Goal: Task Accomplishment & Management: Manage account settings

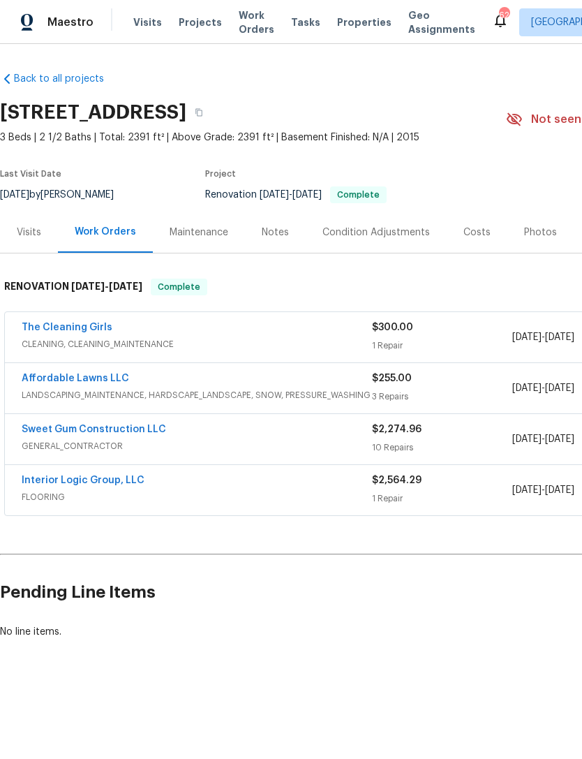
click at [115, 328] on div "The Cleaning Girls" at bounding box center [197, 329] width 351 height 17
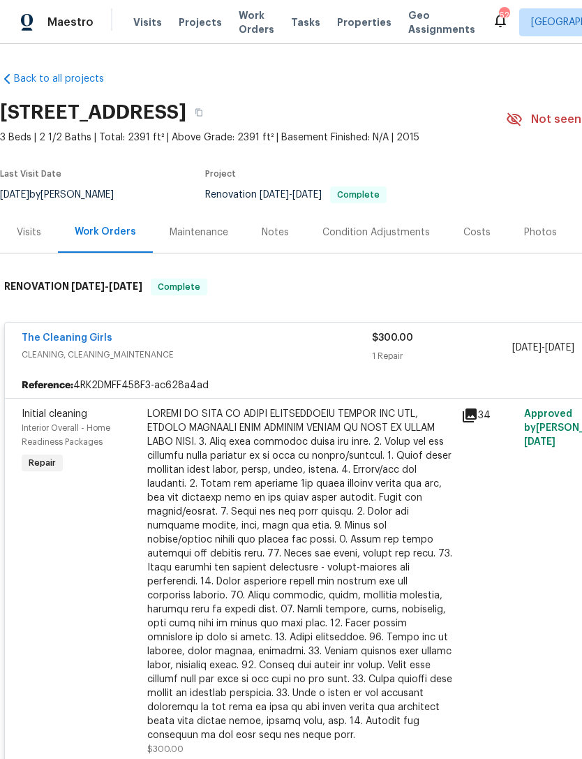
click at [45, 339] on link "The Cleaning Girls" at bounding box center [67, 338] width 91 height 10
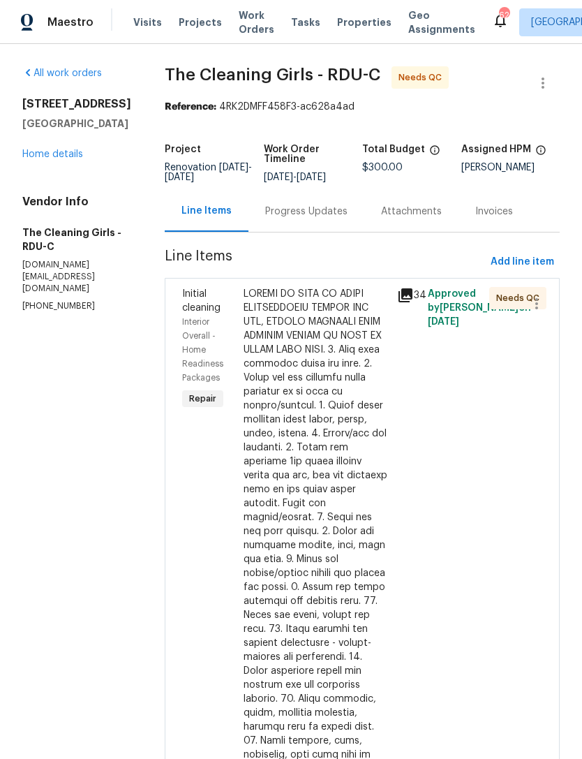
click at [334, 402] on div at bounding box center [316, 657] width 145 height 740
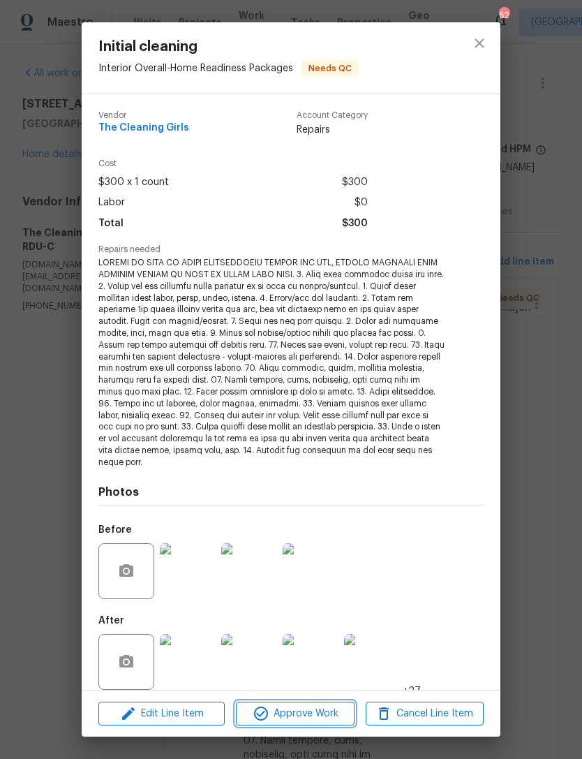
click at [313, 707] on span "Approve Work" at bounding box center [295, 713] width 110 height 17
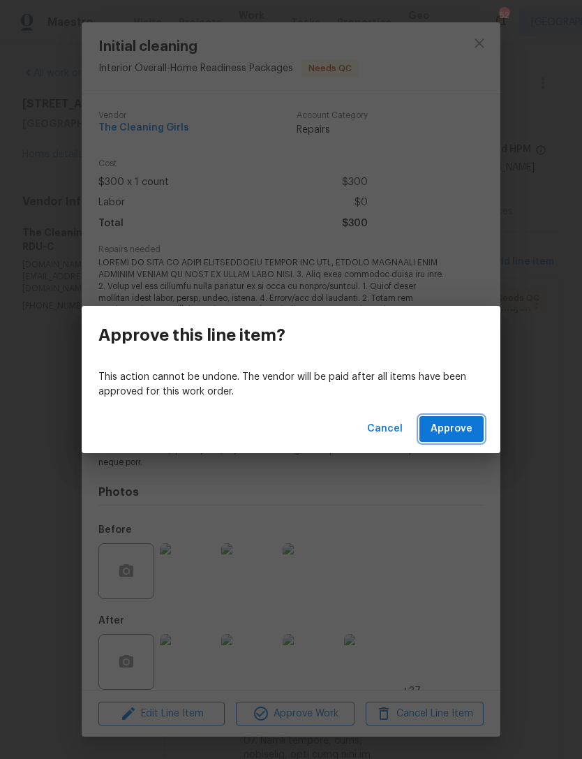
click at [465, 429] on span "Approve" at bounding box center [452, 428] width 42 height 17
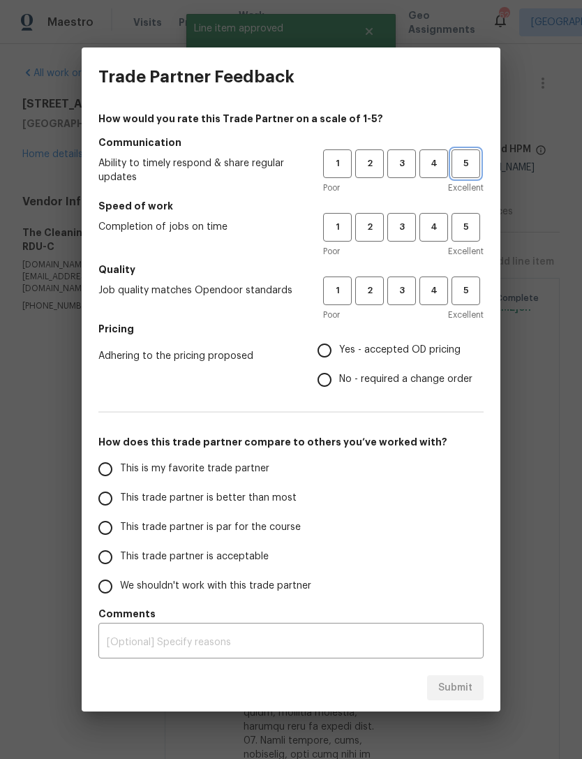
click at [471, 165] on span "5" at bounding box center [466, 164] width 26 height 16
click at [473, 233] on span "5" at bounding box center [466, 227] width 26 height 16
click at [480, 288] on button "5" at bounding box center [466, 291] width 29 height 29
click at [447, 338] on label "Yes - accepted OD pricing" at bounding box center [391, 350] width 163 height 29
click at [339, 338] on input "Yes - accepted OD pricing" at bounding box center [324, 350] width 29 height 29
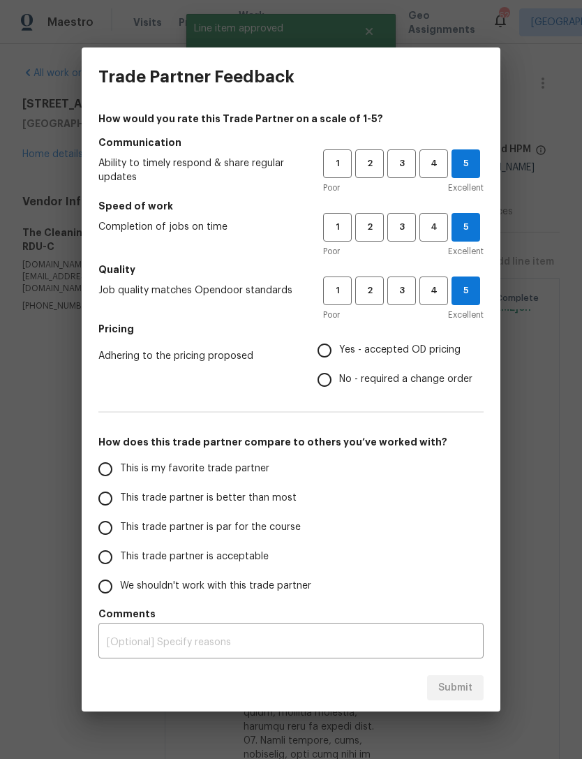
radio input "true"
click at [447, 337] on label "Yes - accepted OD pricing" at bounding box center [391, 350] width 163 height 29
click at [339, 337] on input "Yes - accepted OD pricing" at bounding box center [324, 350] width 29 height 29
click at [249, 480] on label "This is my favorite trade partner" at bounding box center [201, 469] width 221 height 29
click at [120, 480] on input "This is my favorite trade partner" at bounding box center [105, 469] width 29 height 29
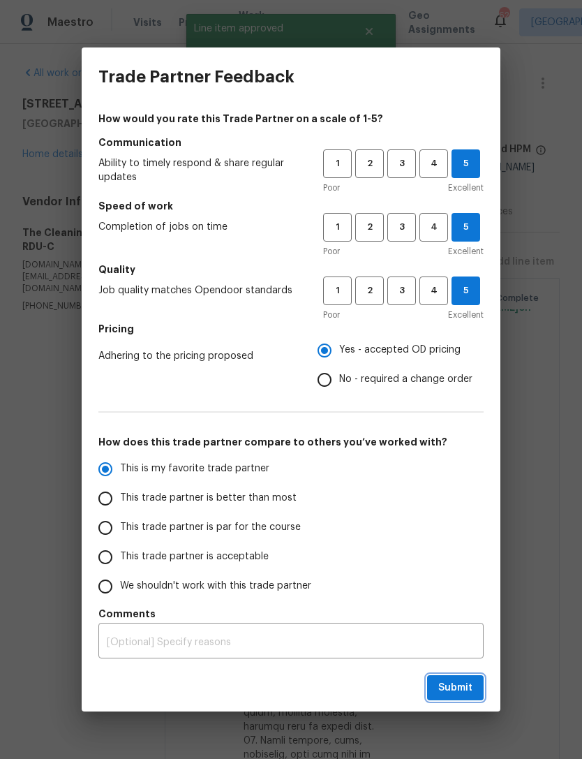
click at [463, 691] on span "Submit" at bounding box center [456, 687] width 34 height 17
radio input "true"
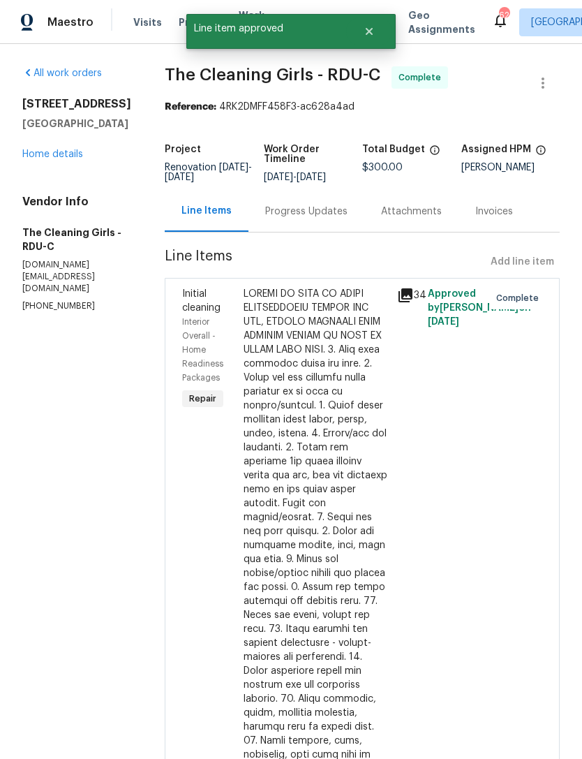
radio input "false"
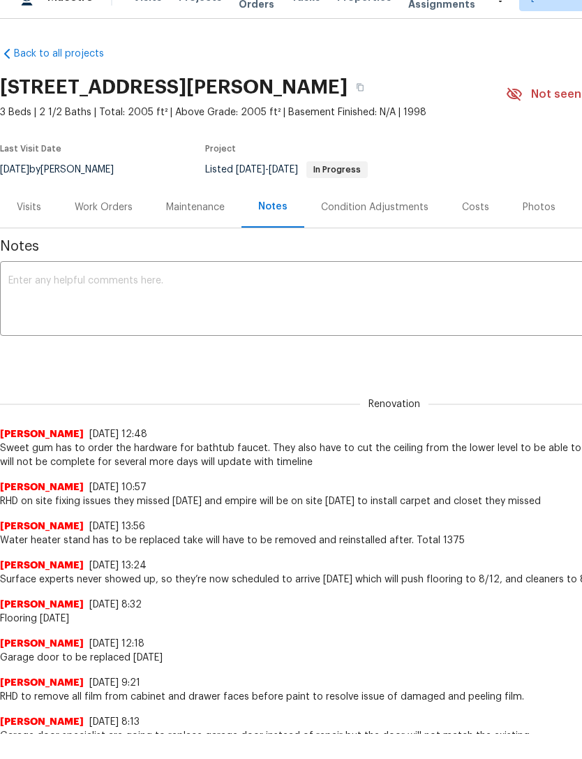
click at [103, 207] on div "Work Orders" at bounding box center [104, 207] width 58 height 14
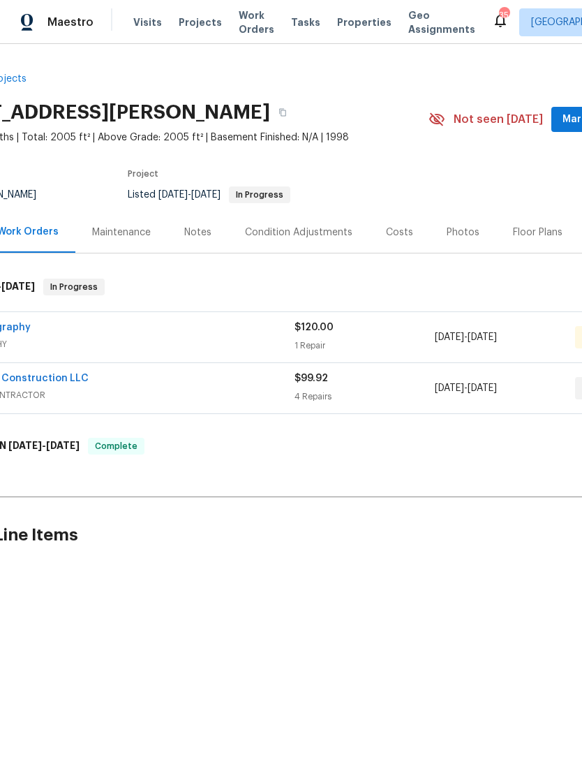
scroll to position [0, 8]
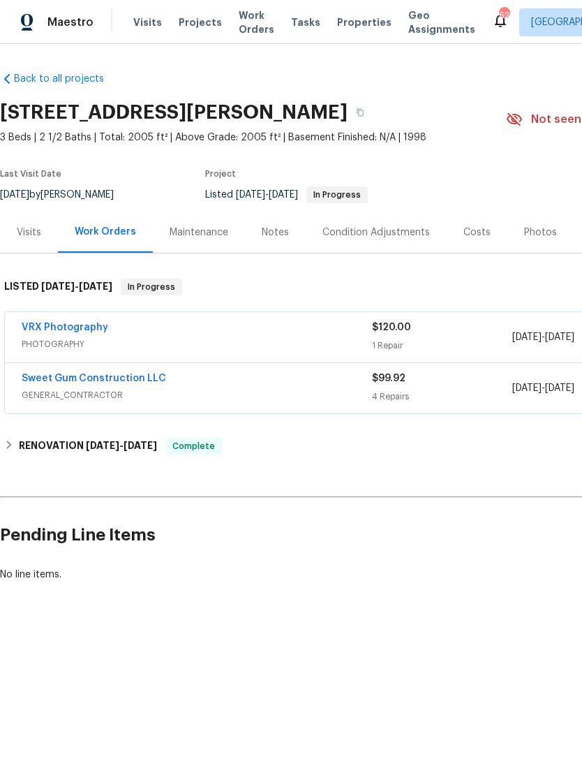
click at [78, 376] on link "Sweet Gum Construction LLC" at bounding box center [94, 379] width 145 height 10
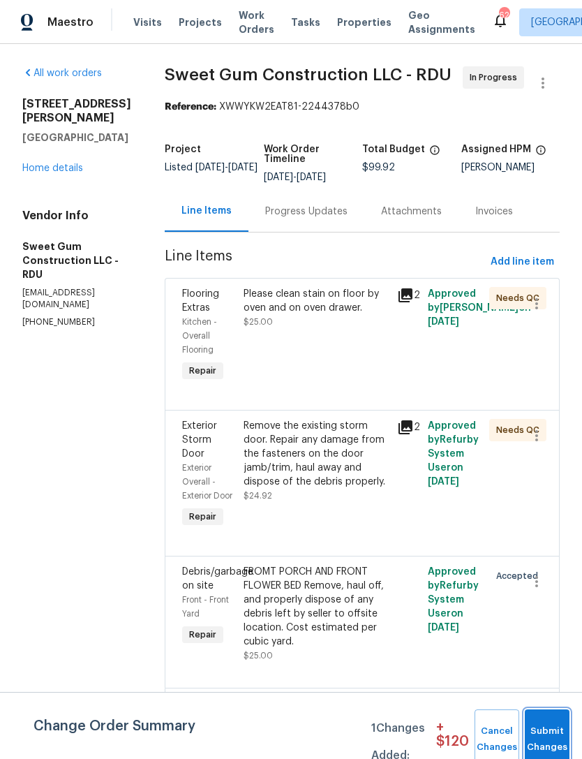
click at [552, 728] on button "Submit Changes" at bounding box center [547, 739] width 45 height 60
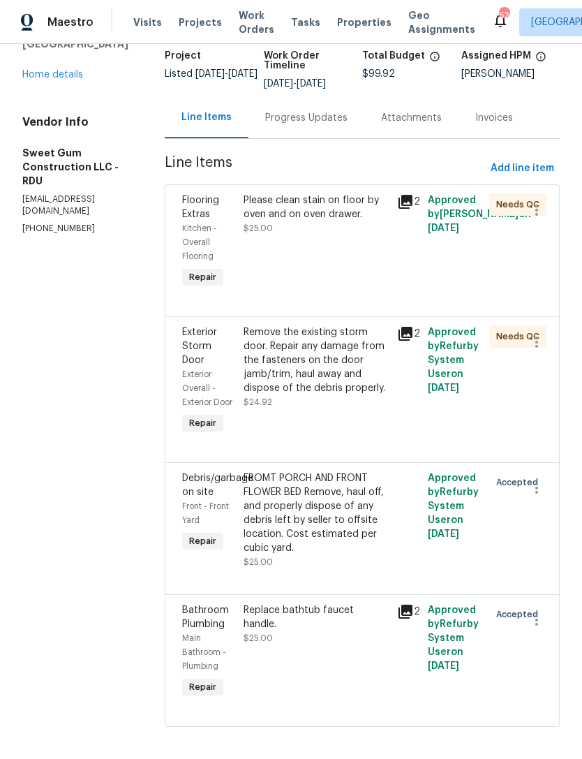
scroll to position [92, 0]
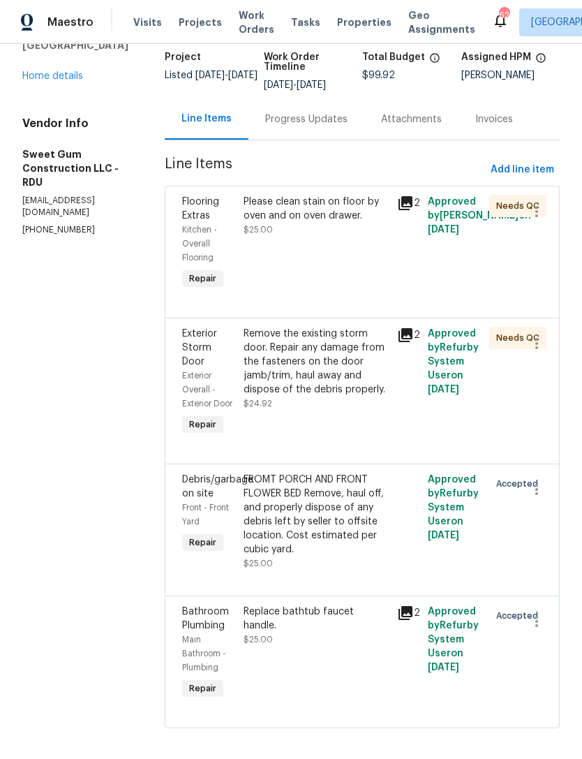
click at [372, 691] on div "Replace bathtub faucet handle. $25.00" at bounding box center [317, 654] width 154 height 106
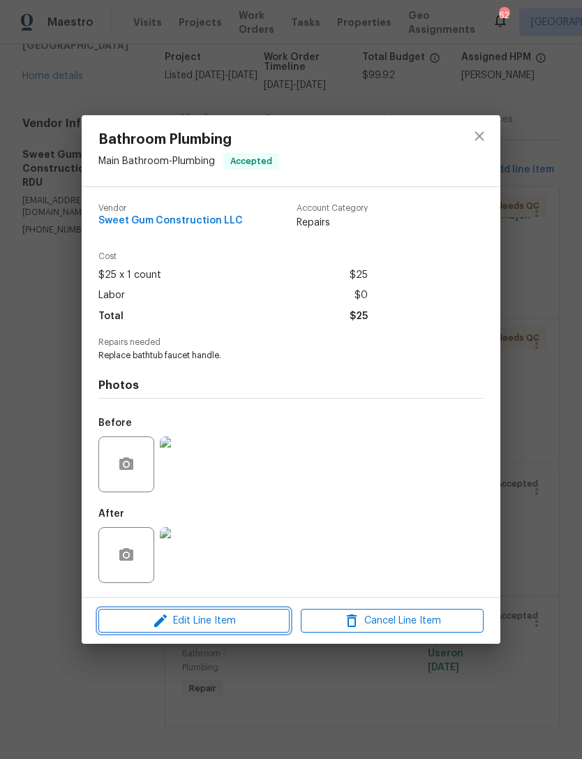
click at [265, 626] on span "Edit Line Item" at bounding box center [194, 620] width 183 height 17
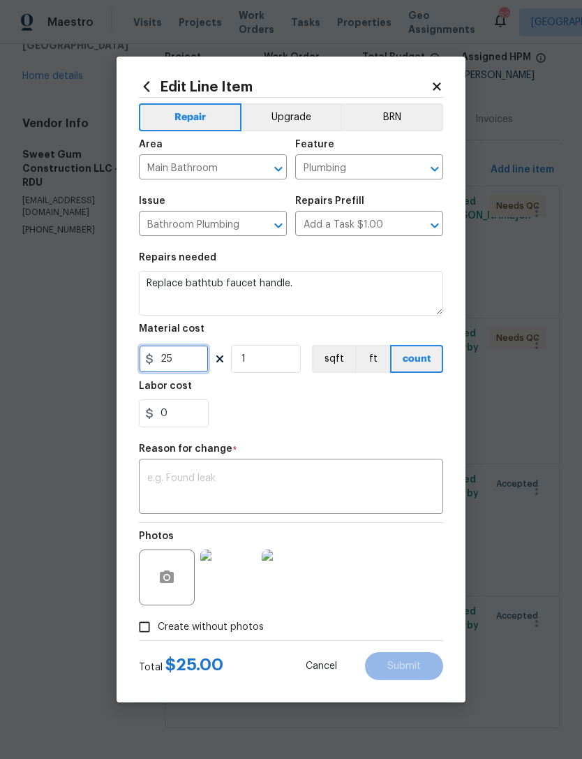
click at [202, 369] on input "25" at bounding box center [174, 359] width 70 height 28
type input "300"
click at [189, 492] on textarea at bounding box center [291, 487] width 288 height 29
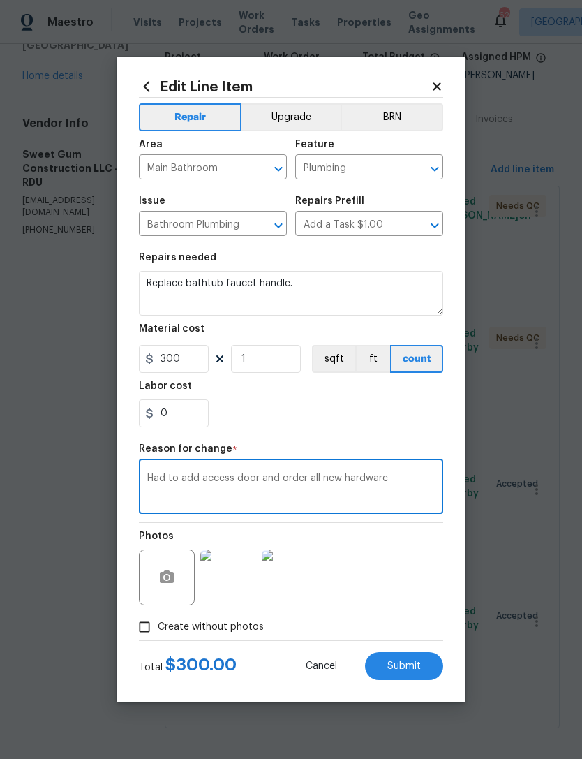
type textarea "Had to add access door and order all new hardware"
click at [418, 662] on span "Submit" at bounding box center [405, 666] width 34 height 10
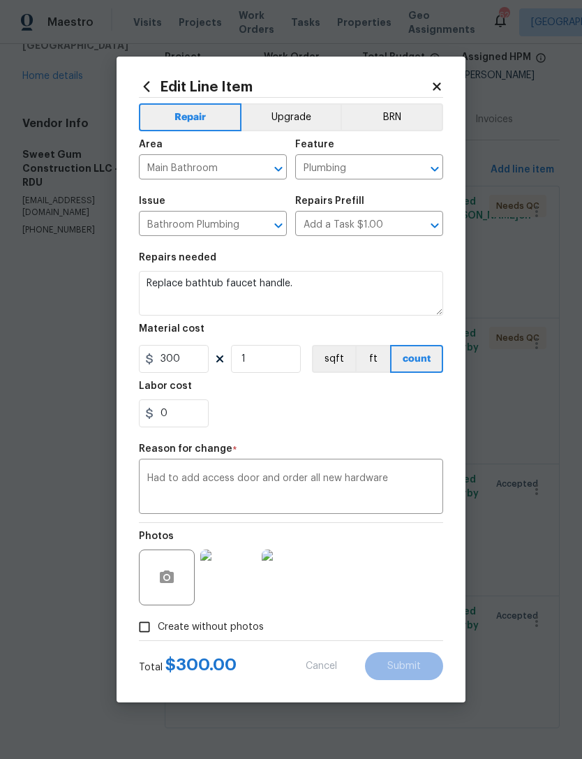
type input "25"
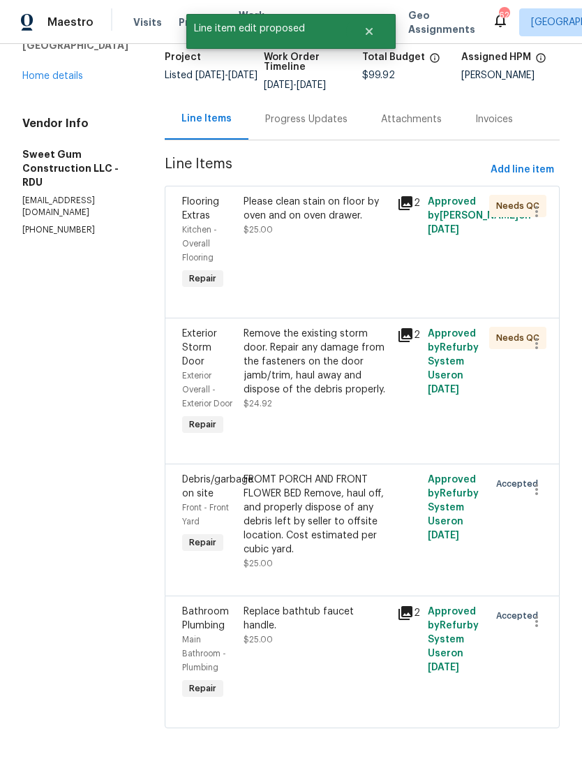
scroll to position [0, 0]
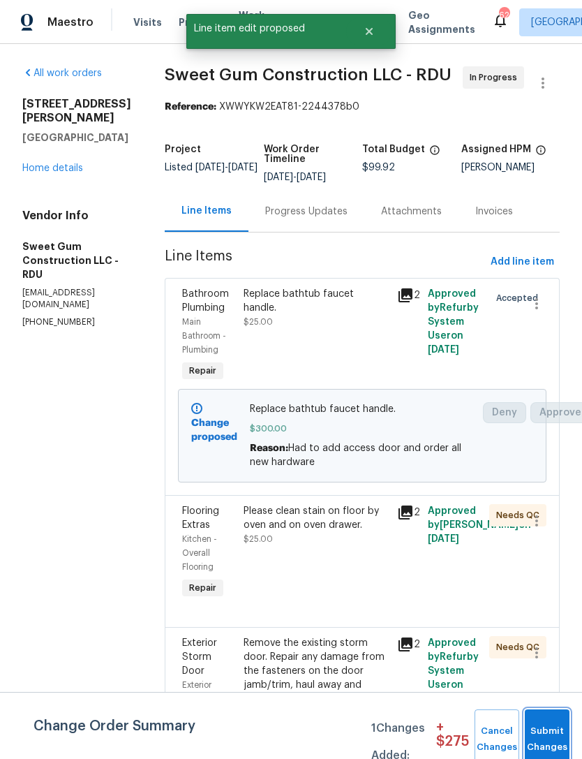
click at [552, 730] on button "Submit Changes" at bounding box center [547, 739] width 45 height 60
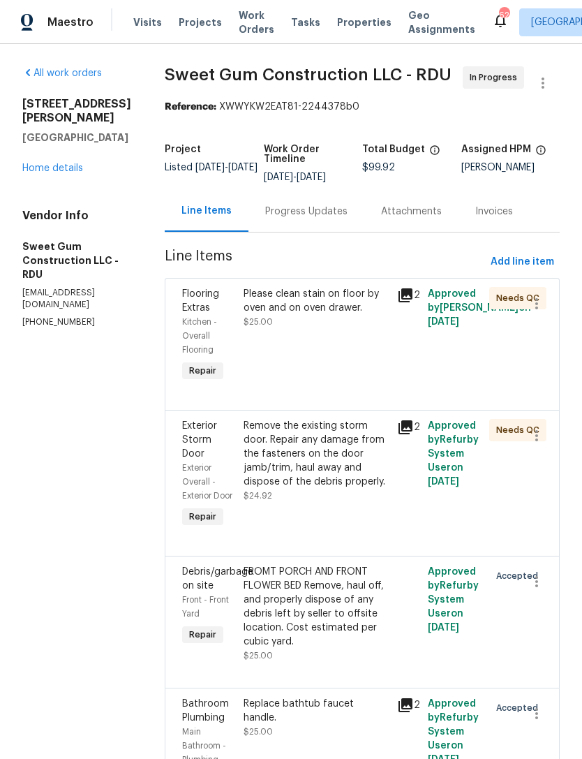
click at [365, 366] on div "Please clean stain on floor by oven and on oven drawer. $25.00" at bounding box center [317, 336] width 154 height 106
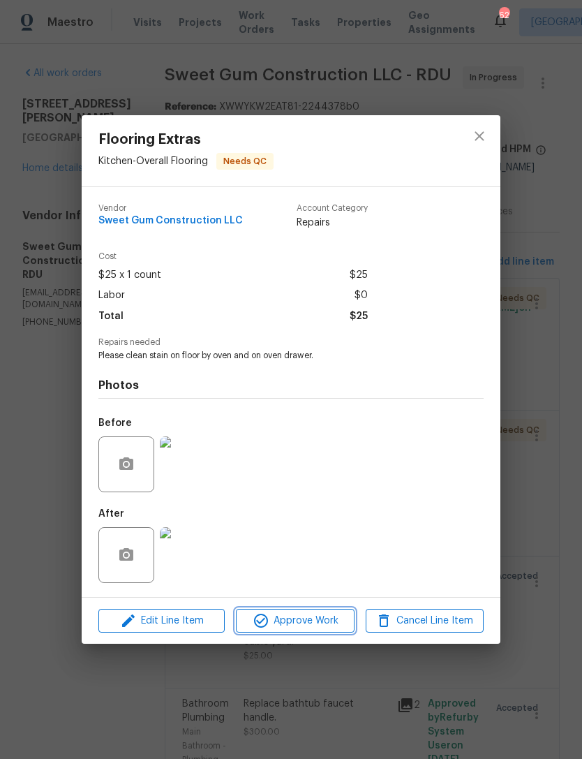
click at [321, 615] on span "Approve Work" at bounding box center [295, 620] width 110 height 17
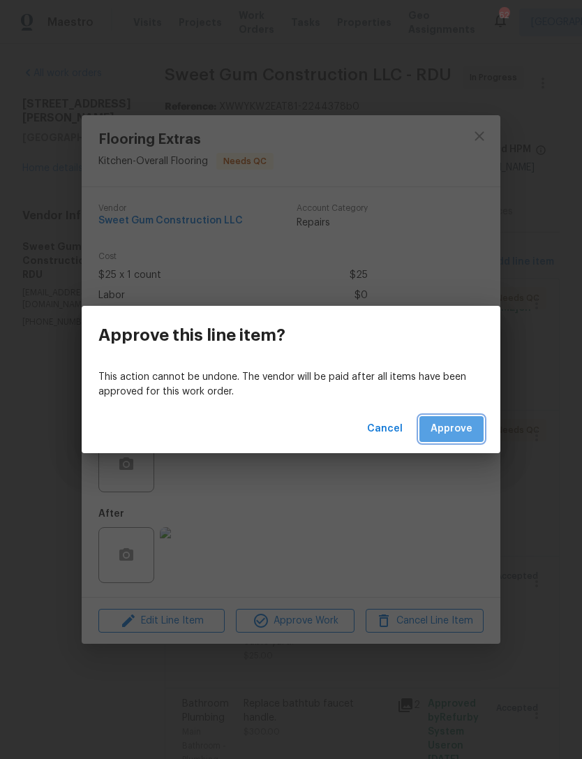
click at [458, 427] on span "Approve" at bounding box center [452, 428] width 42 height 17
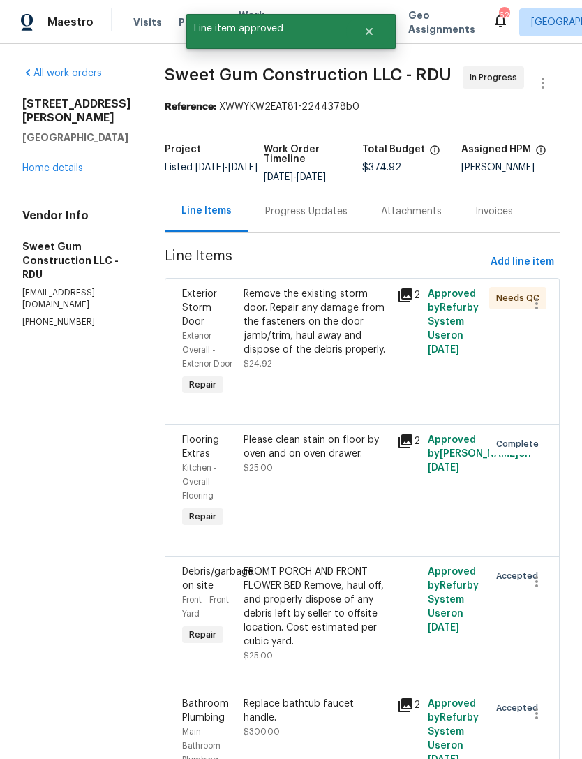
click at [354, 357] on div "Remove the existing storm door. Repair any damage from the fasteners on the doo…" at bounding box center [316, 322] width 145 height 70
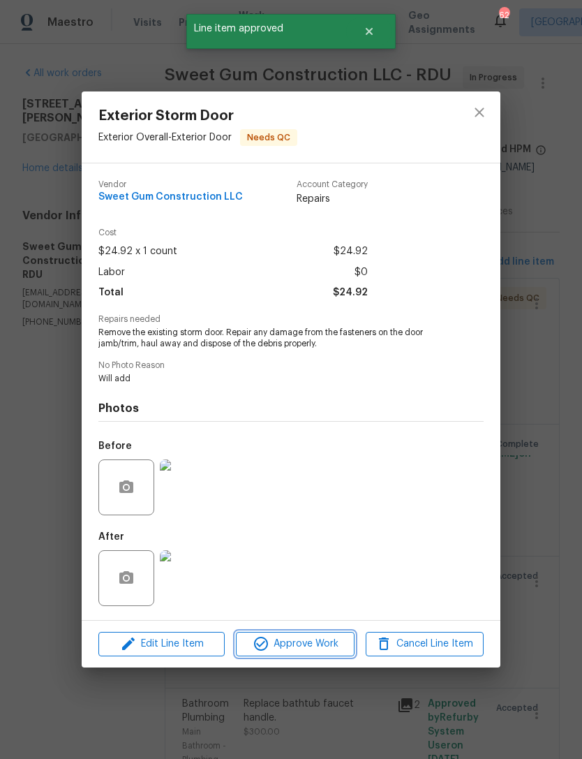
click at [311, 651] on span "Approve Work" at bounding box center [295, 643] width 110 height 17
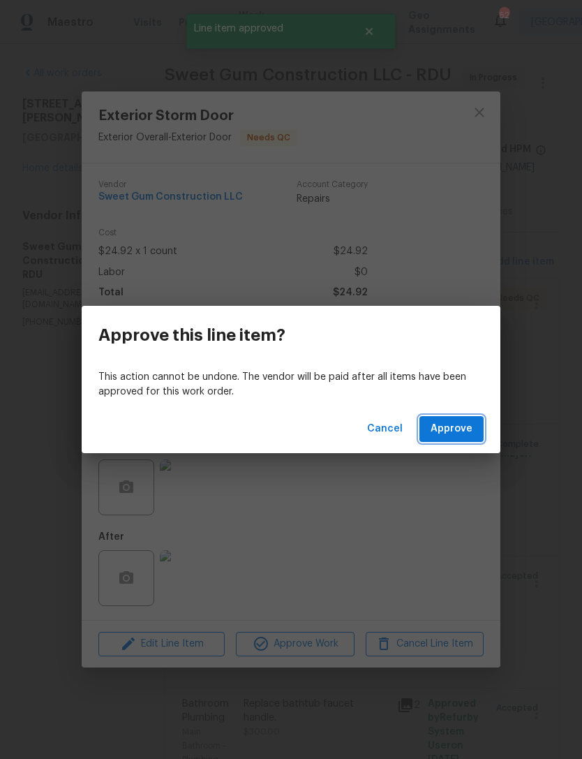
click at [457, 429] on span "Approve" at bounding box center [452, 428] width 42 height 17
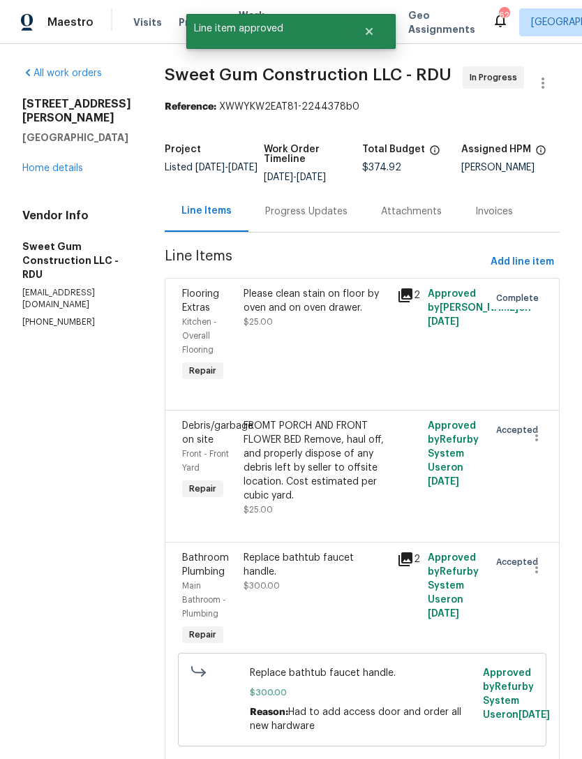
click at [65, 163] on link "Home details" at bounding box center [52, 168] width 61 height 10
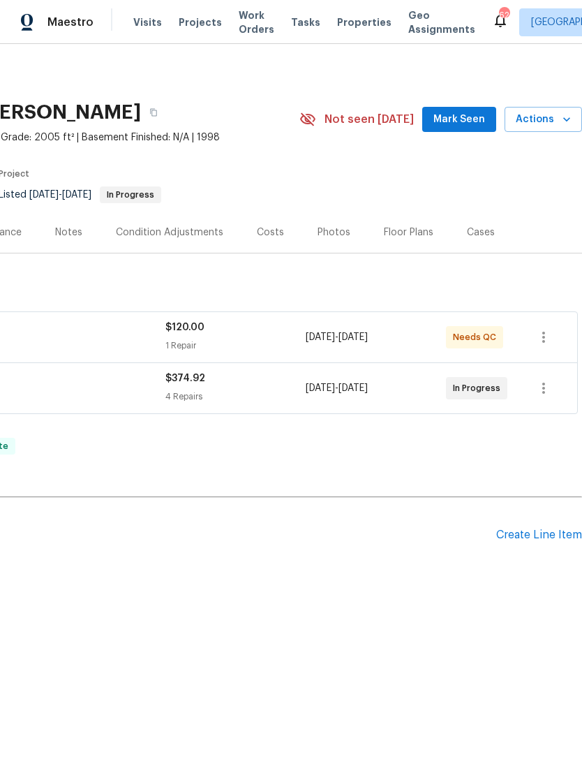
scroll to position [0, 207]
click at [547, 536] on div "Create Line Item" at bounding box center [539, 535] width 86 height 13
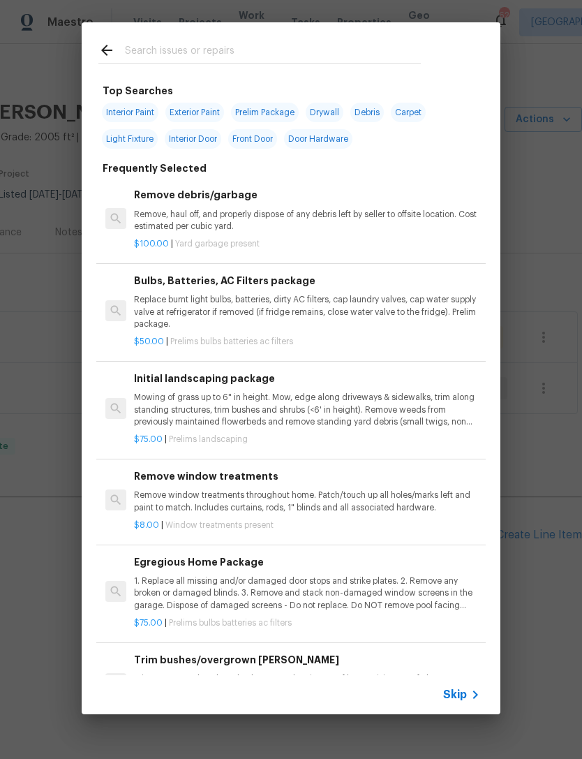
click at [310, 54] on input "text" at bounding box center [273, 52] width 296 height 21
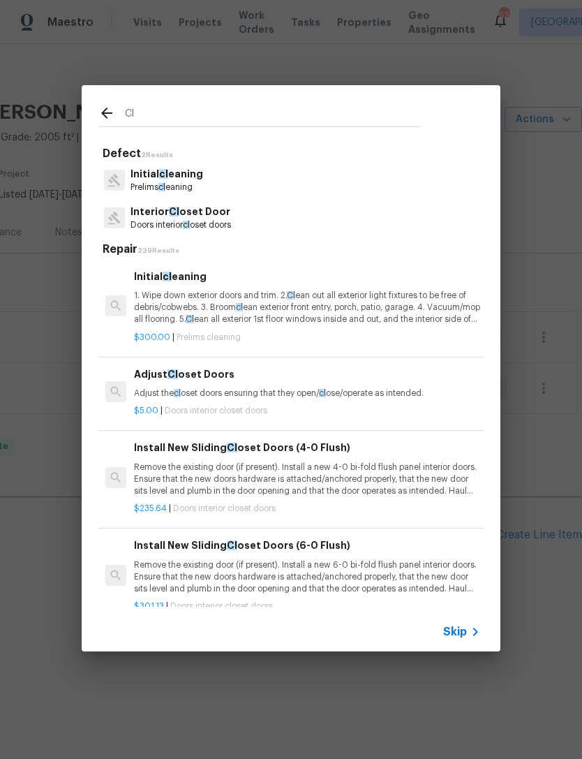
type input "Cle"
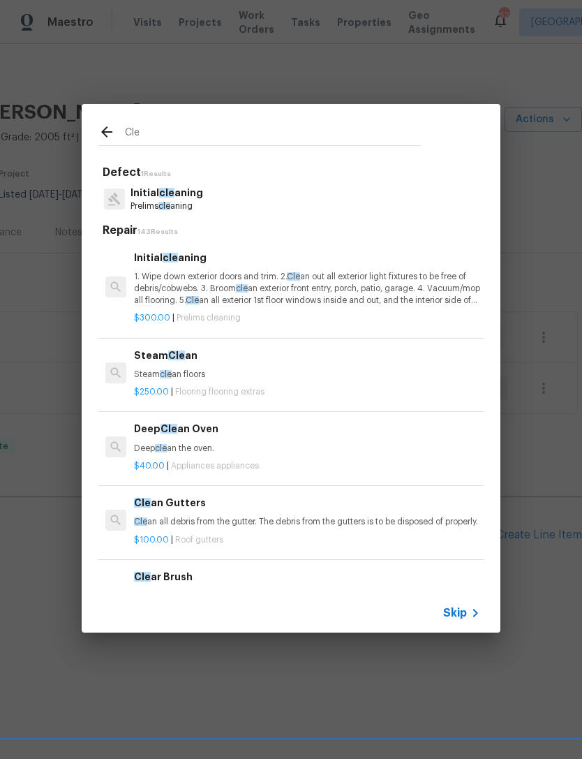
click at [229, 281] on p "1. Wipe down exterior doors and trim. 2. Cle an out all exterior light fixtures…" at bounding box center [307, 289] width 346 height 36
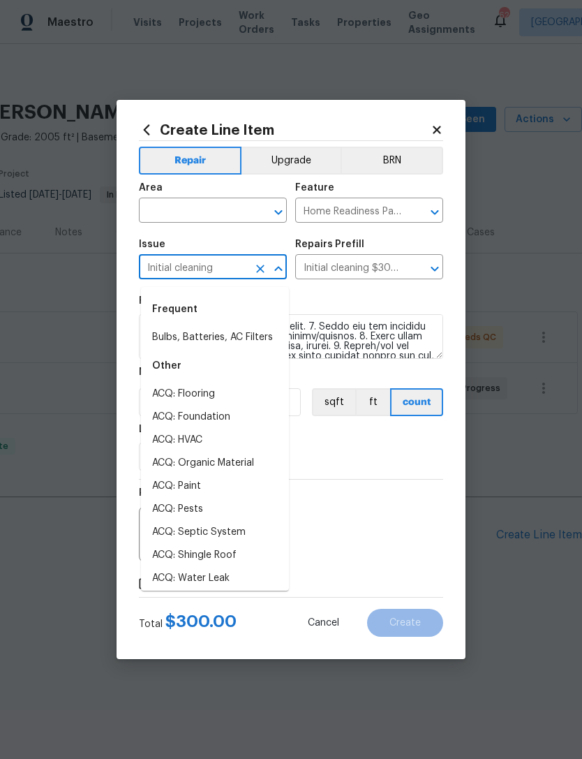
click at [203, 213] on input "text" at bounding box center [193, 212] width 109 height 22
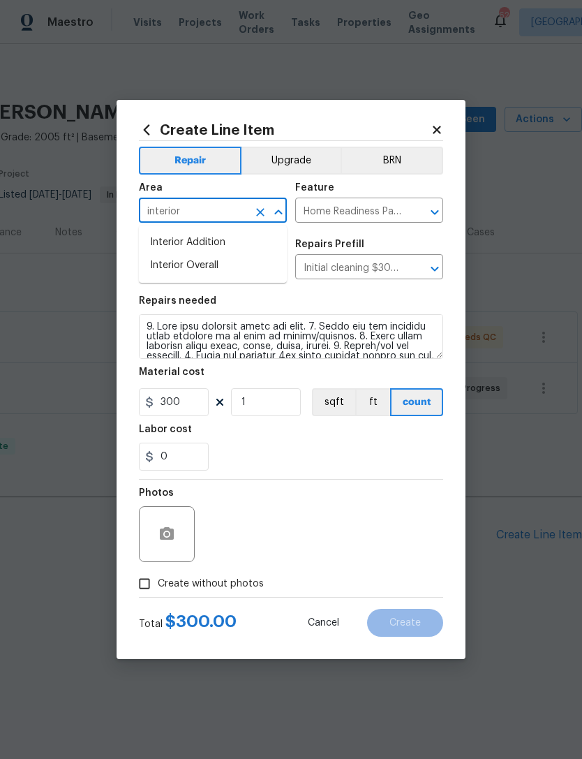
click at [223, 272] on li "Interior Overall" at bounding box center [213, 265] width 148 height 23
type input "Interior Overall"
click at [332, 528] on div "Photos" at bounding box center [291, 525] width 304 height 91
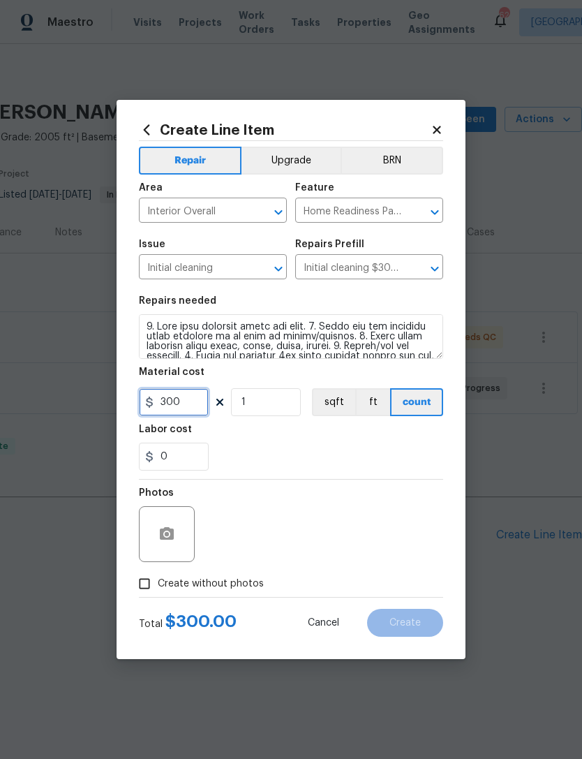
click at [197, 403] on input "300" at bounding box center [174, 402] width 70 height 28
type input "250"
click at [388, 529] on div "Photos" at bounding box center [291, 525] width 304 height 91
click at [147, 593] on input "Create without photos" at bounding box center [144, 584] width 27 height 27
checkbox input "true"
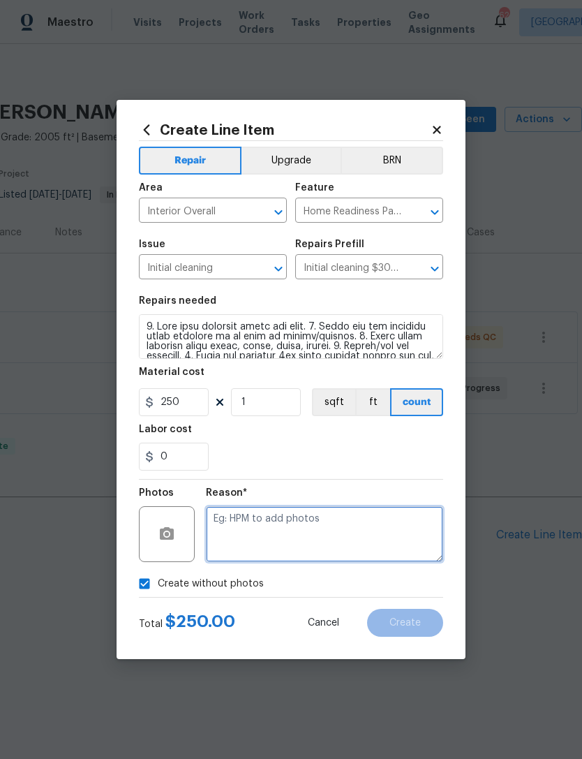
click at [376, 536] on textarea at bounding box center [324, 534] width 237 height 56
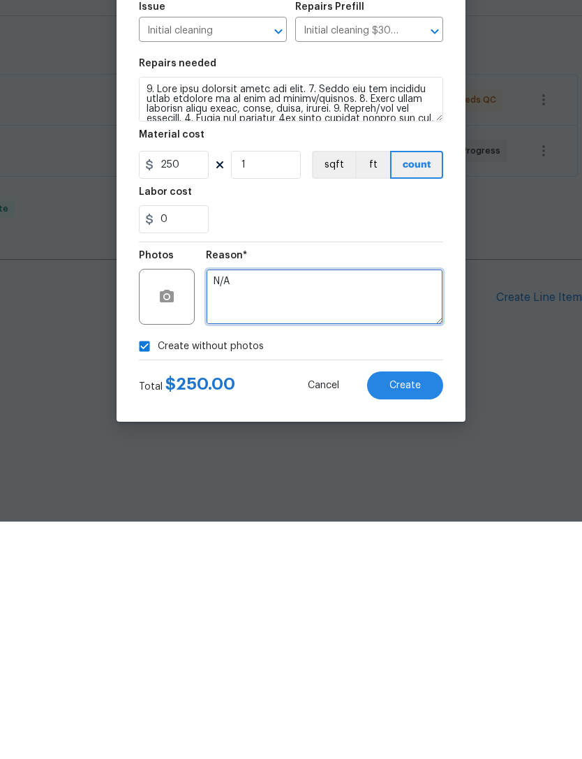
type textarea "N/A"
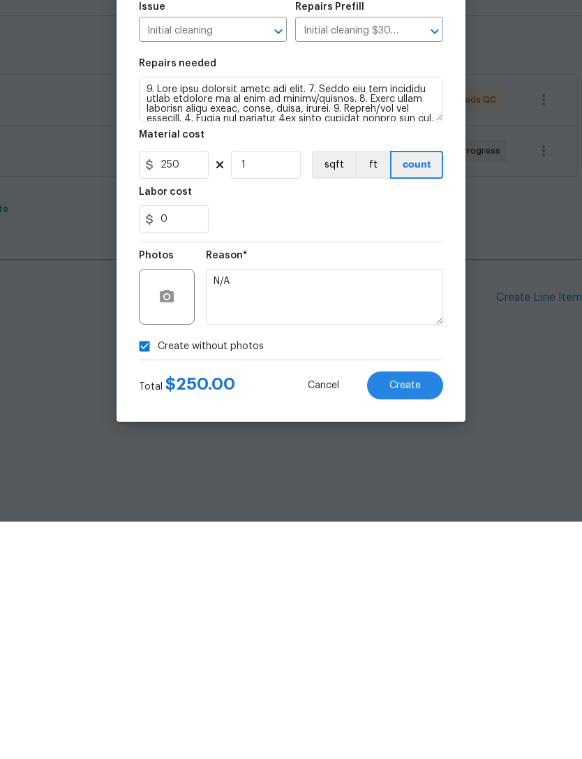
click at [420, 609] on button "Create" at bounding box center [405, 623] width 76 height 28
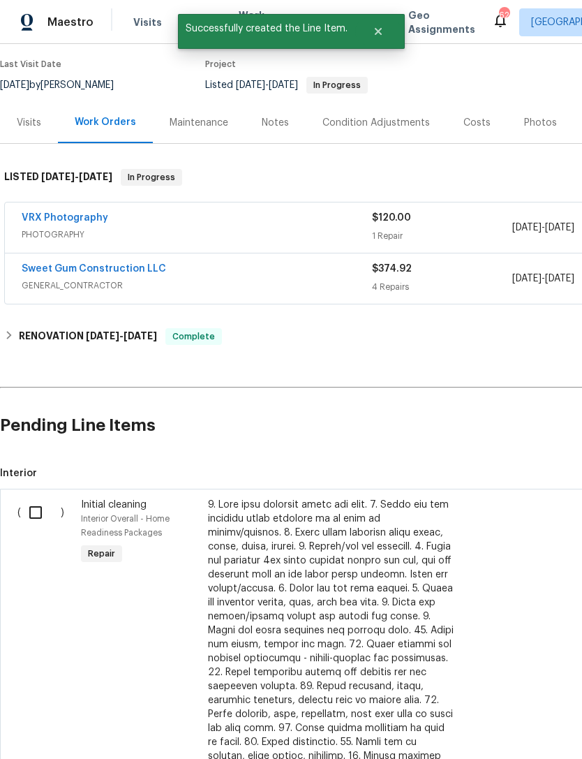
scroll to position [110, 0]
click at [41, 516] on input "checkbox" at bounding box center [41, 512] width 40 height 29
checkbox input "true"
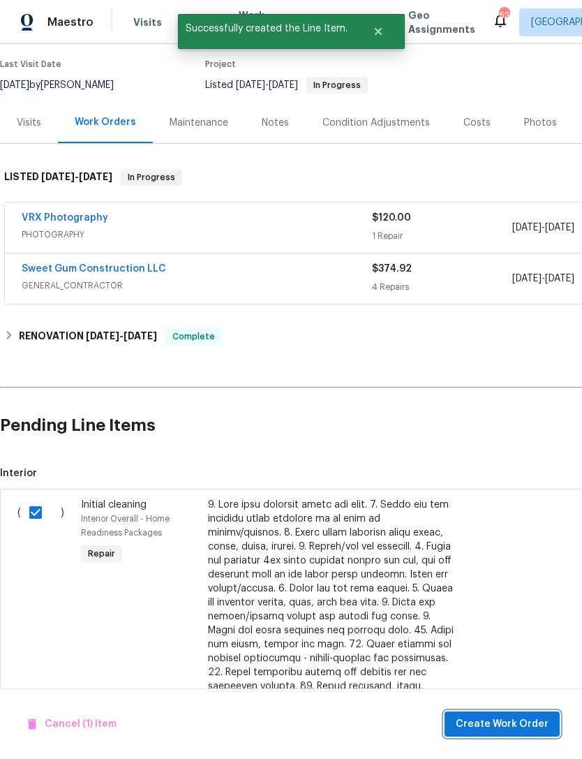
click at [529, 723] on span "Create Work Order" at bounding box center [502, 724] width 93 height 17
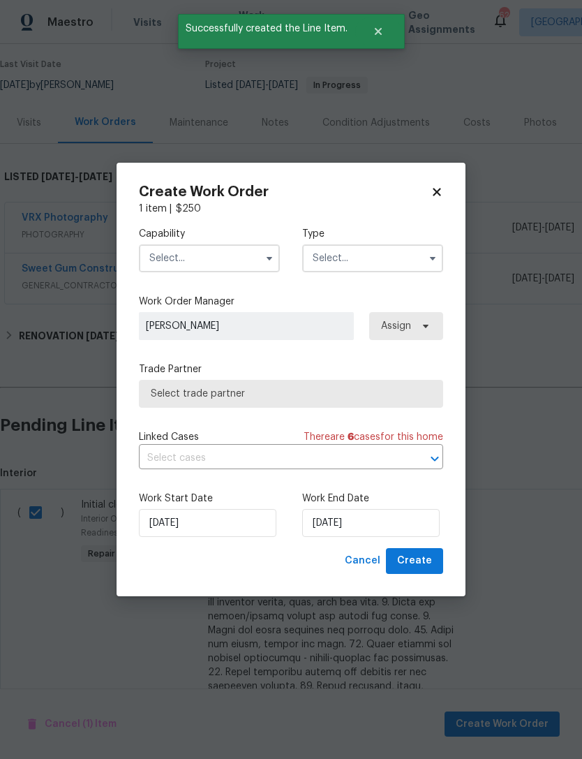
click at [209, 244] on input "text" at bounding box center [209, 258] width 141 height 28
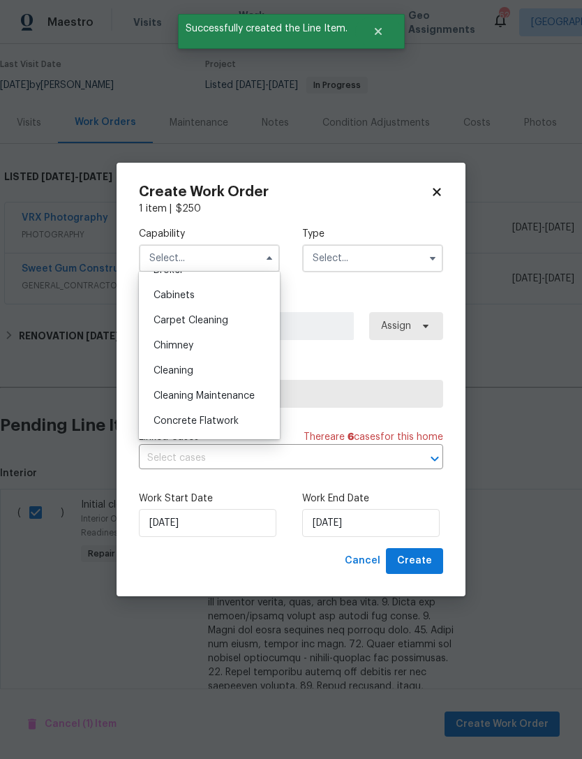
scroll to position [117, 0]
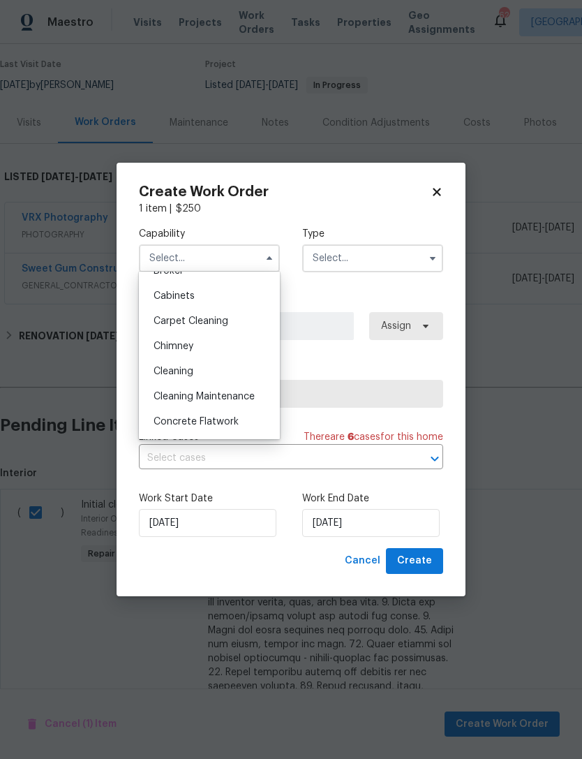
click at [205, 371] on div "Cleaning" at bounding box center [209, 371] width 134 height 25
type input "Cleaning"
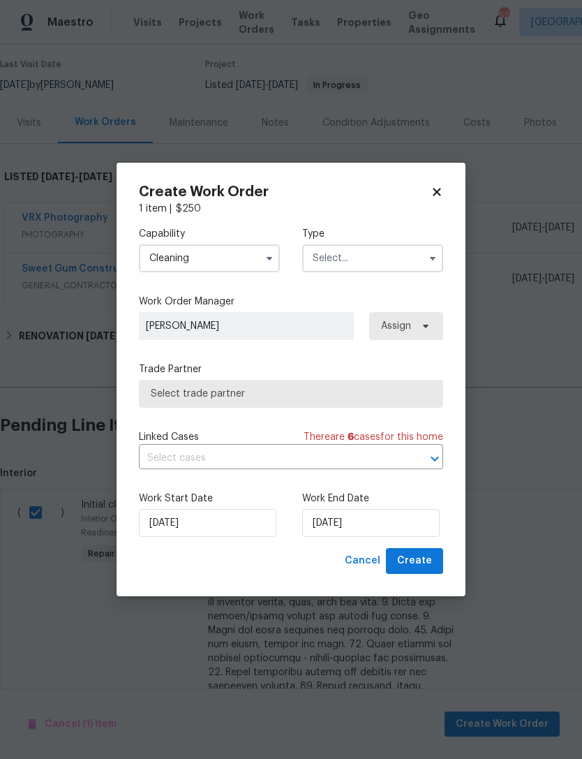
click at [370, 258] on input "text" at bounding box center [372, 258] width 141 height 28
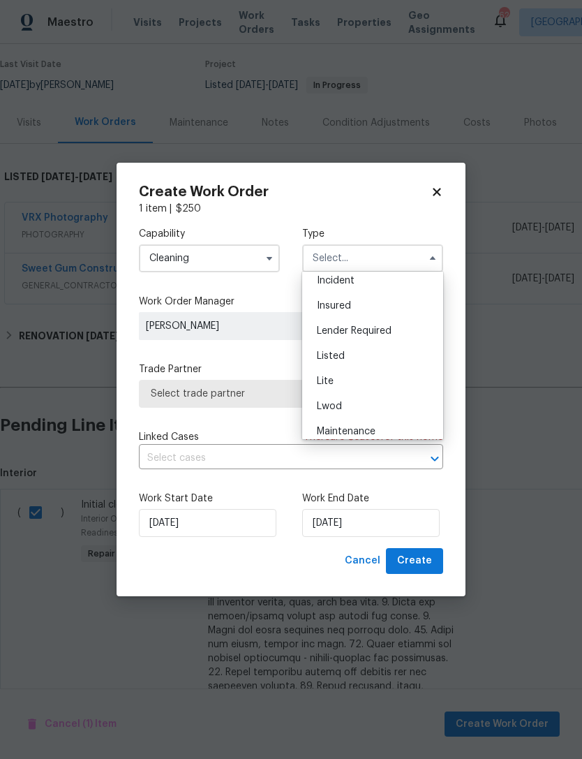
scroll to position [89, 0]
click at [357, 349] on div "Listed" at bounding box center [373, 349] width 134 height 25
type input "Listed"
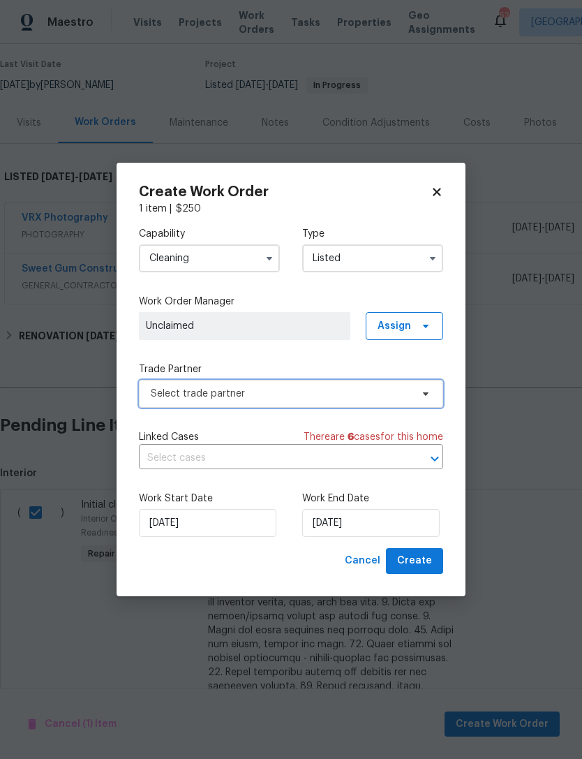
click at [277, 395] on span "Select trade partner" at bounding box center [281, 394] width 260 height 14
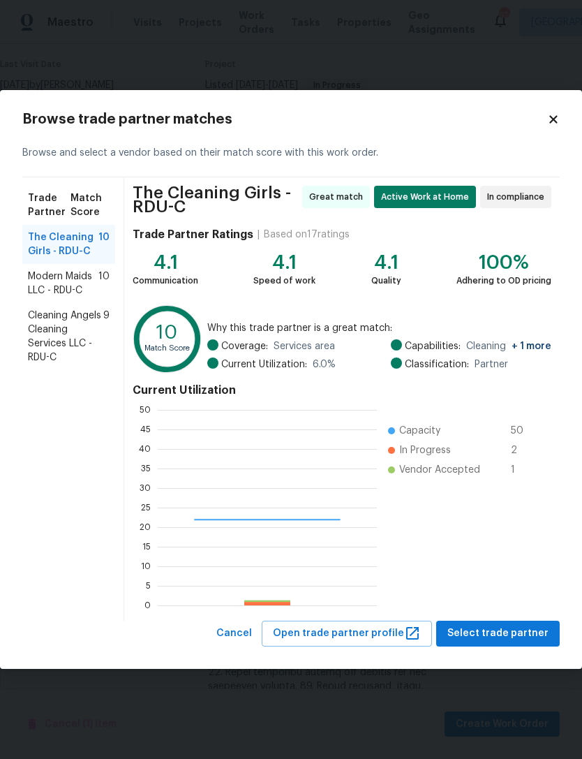
scroll to position [196, 219]
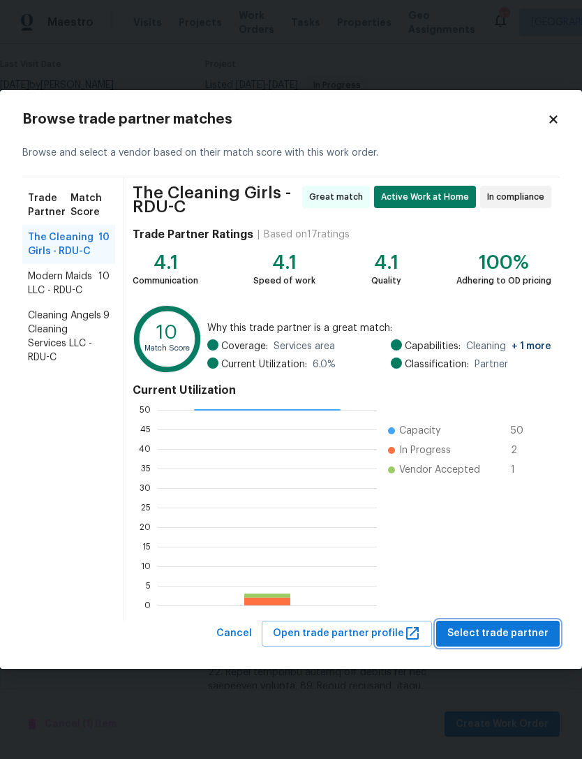
click at [522, 635] on span "Select trade partner" at bounding box center [498, 633] width 101 height 17
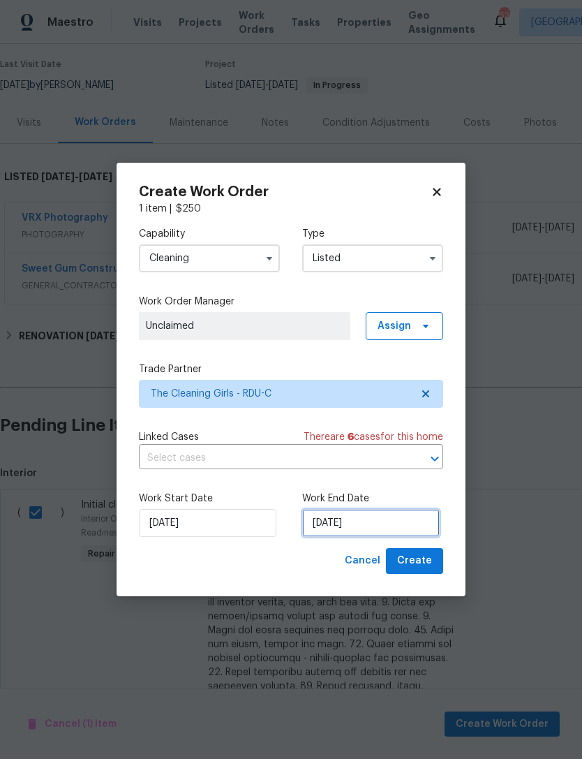
click at [394, 518] on input "8/25/2025" at bounding box center [371, 523] width 138 height 28
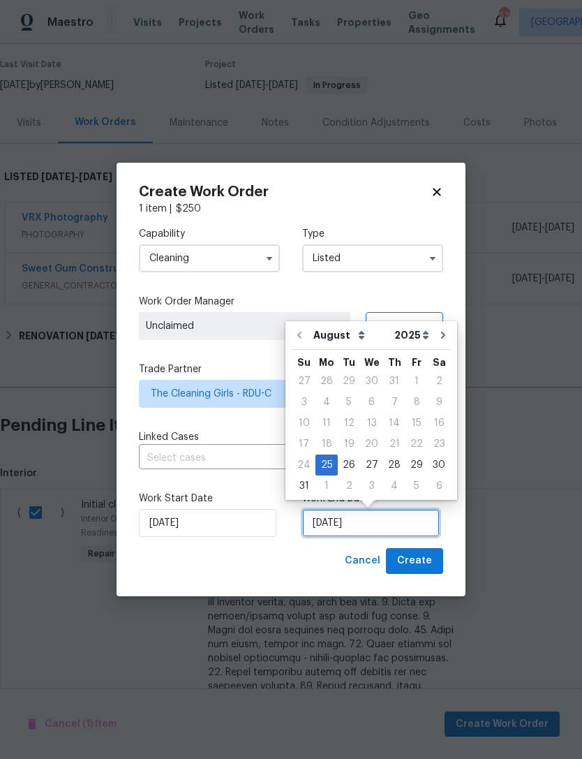
scroll to position [26, 0]
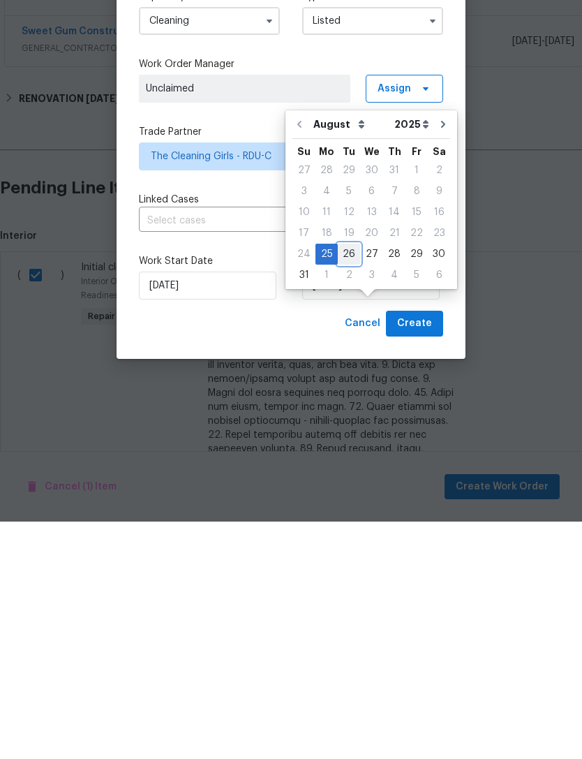
click at [349, 482] on div "26" at bounding box center [349, 492] width 22 height 20
type input "8/26/2025"
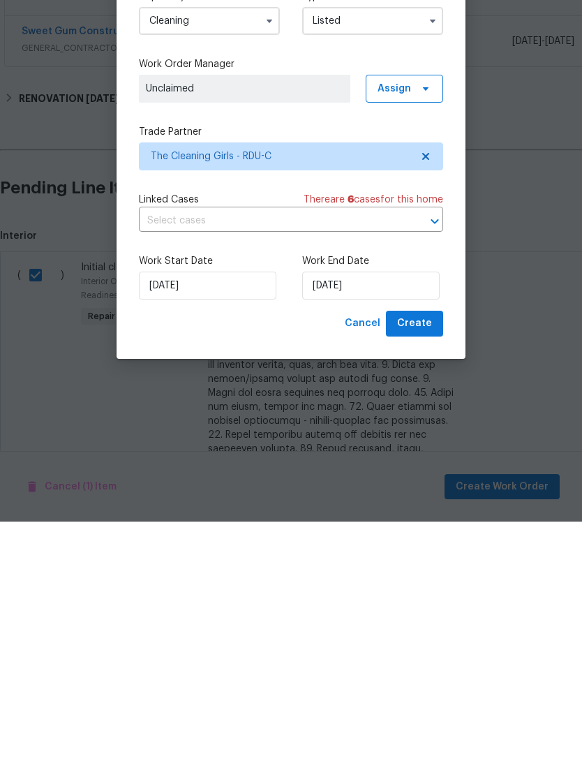
scroll to position [45, 0]
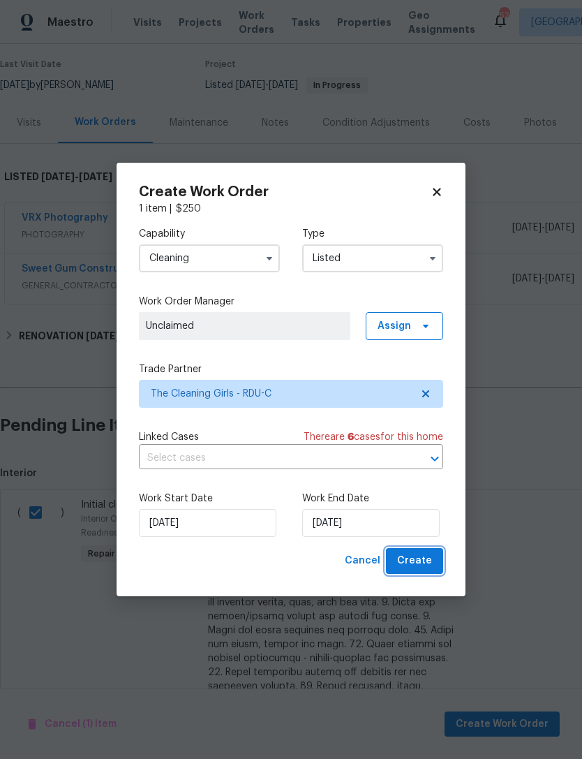
click at [421, 561] on span "Create" at bounding box center [414, 560] width 35 height 17
checkbox input "false"
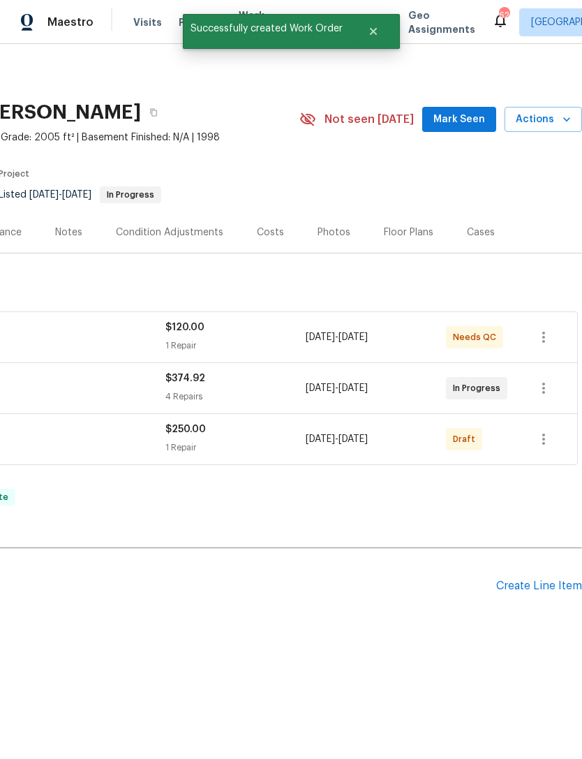
scroll to position [0, 207]
click at [549, 336] on icon "button" at bounding box center [544, 337] width 17 height 17
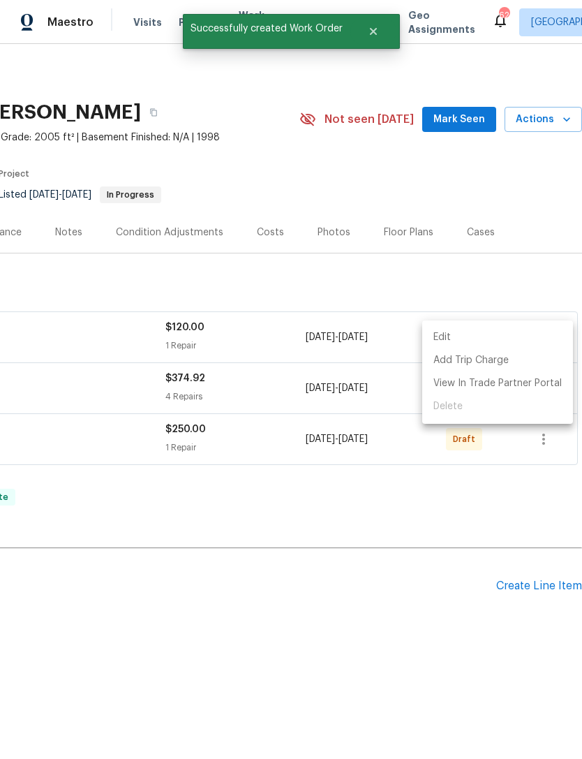
click at [448, 526] on div at bounding box center [291, 379] width 582 height 759
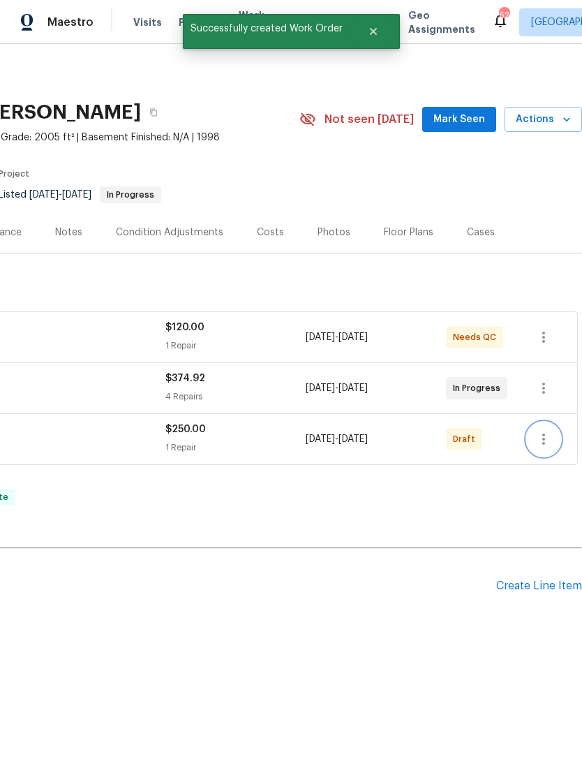
click at [545, 441] on icon "button" at bounding box center [544, 439] width 17 height 17
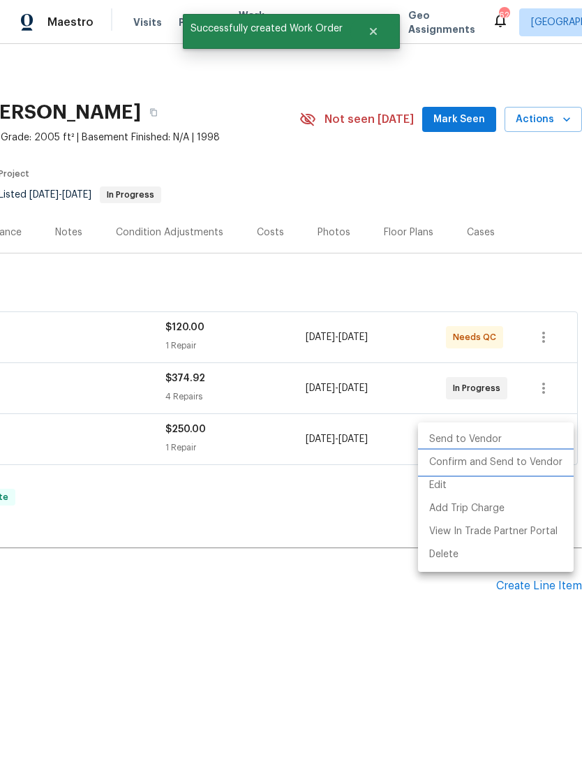
click at [531, 462] on li "Confirm and Send to Vendor" at bounding box center [496, 462] width 156 height 23
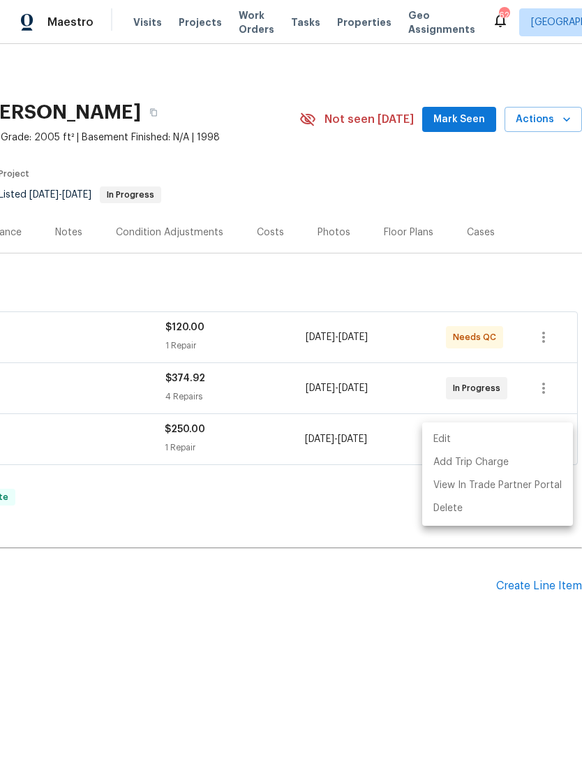
click at [333, 609] on div at bounding box center [291, 379] width 582 height 759
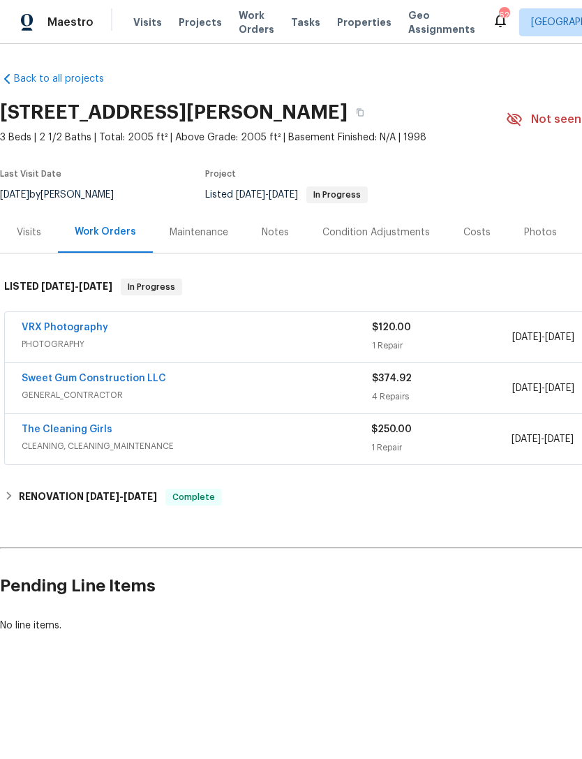
scroll to position [0, 0]
click at [57, 425] on link "The Cleaning Girls" at bounding box center [67, 430] width 91 height 10
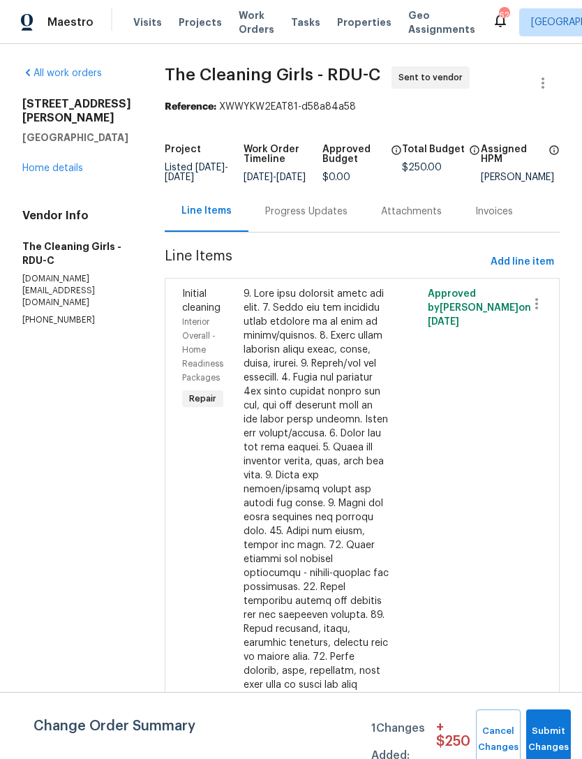
click at [321, 219] on div "Progress Updates" at bounding box center [306, 212] width 82 height 14
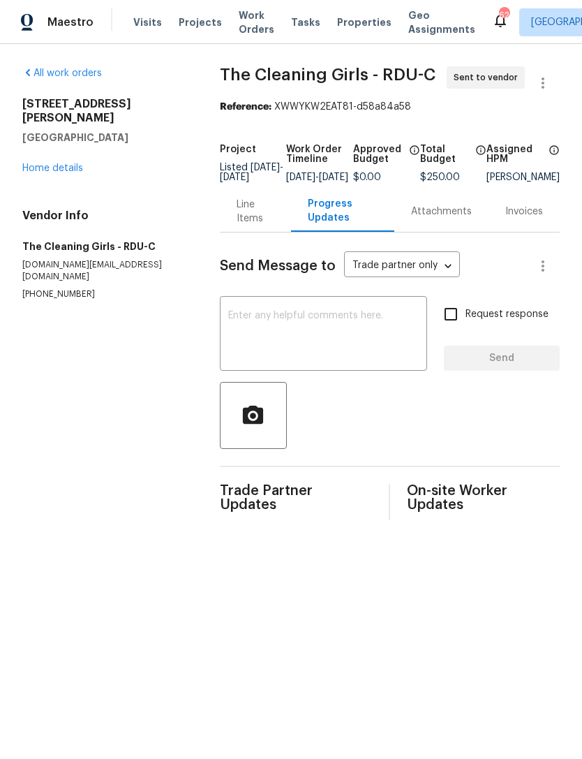
click at [350, 333] on textarea at bounding box center [323, 335] width 191 height 49
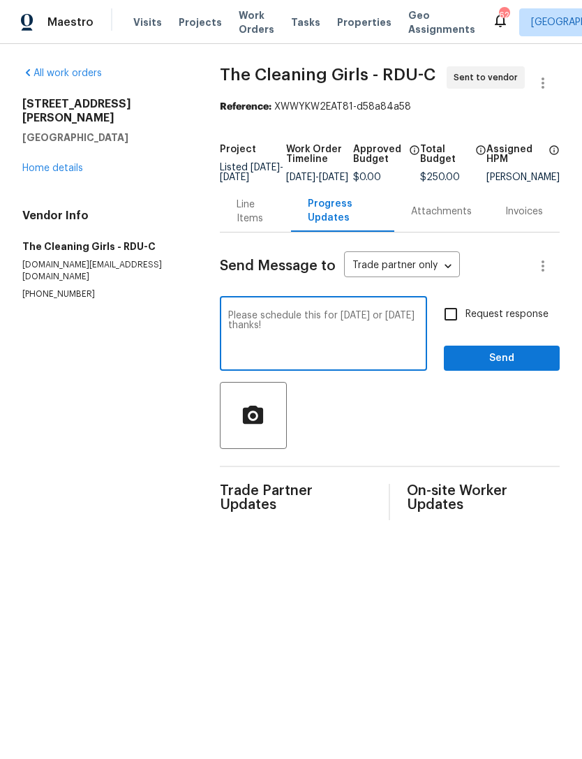
type textarea "Please schedule this for today or tomorrow thanks!"
click at [455, 324] on input "Request response" at bounding box center [450, 314] width 29 height 29
checkbox input "true"
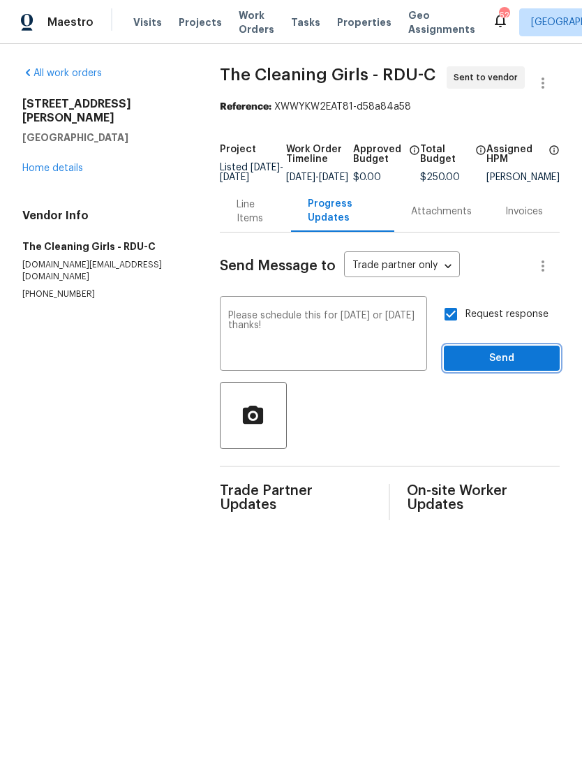
click at [501, 367] on span "Send" at bounding box center [502, 358] width 94 height 17
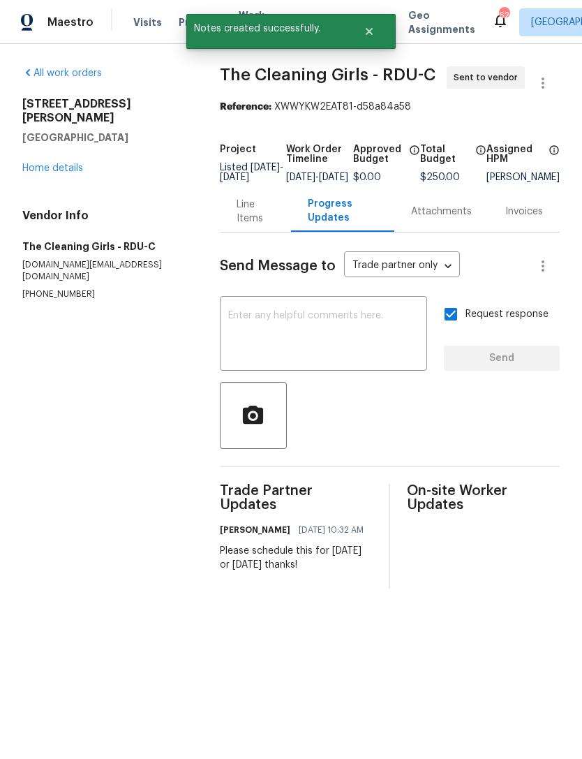
click at [57, 163] on link "Home details" at bounding box center [52, 168] width 61 height 10
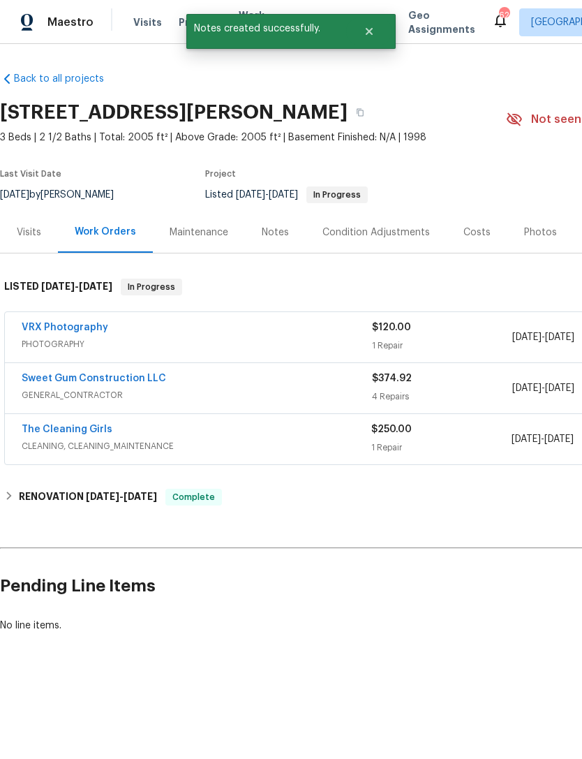
click at [55, 330] on link "VRX Photography" at bounding box center [65, 328] width 87 height 10
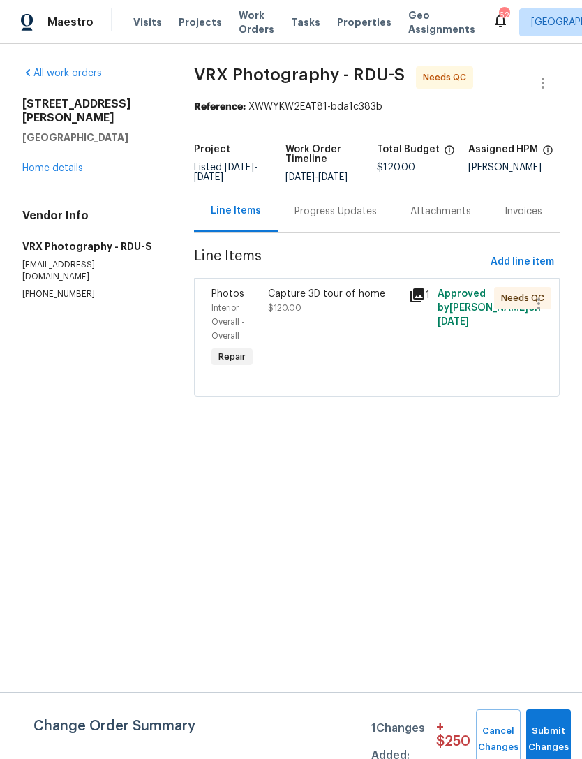
click at [542, 732] on button "Submit Changes" at bounding box center [549, 739] width 45 height 60
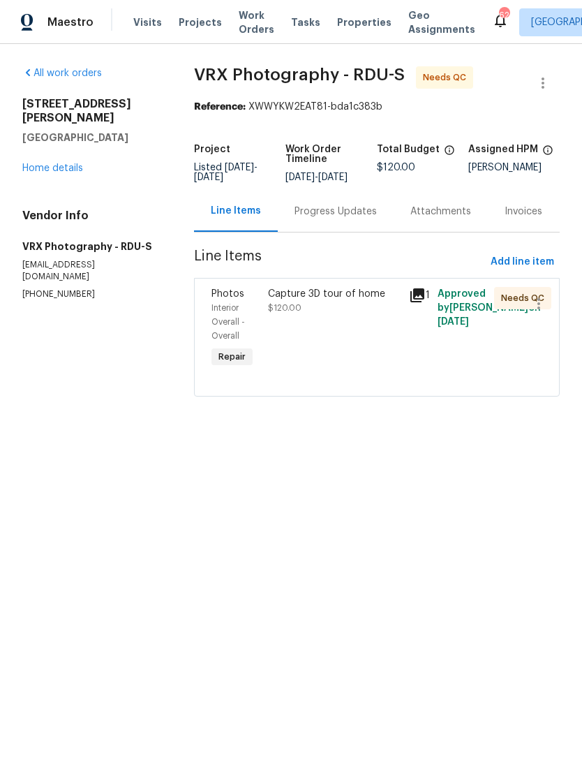
click at [64, 163] on link "Home details" at bounding box center [52, 168] width 61 height 10
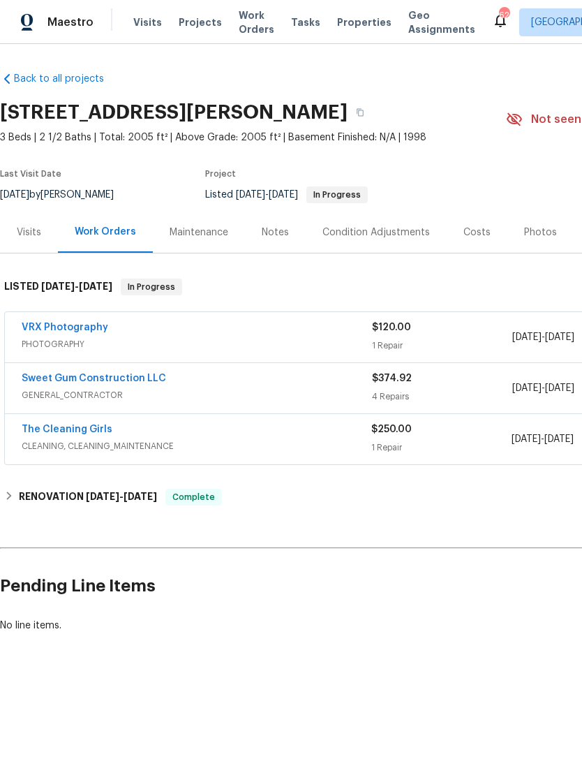
click at [286, 240] on div "Notes" at bounding box center [275, 232] width 61 height 41
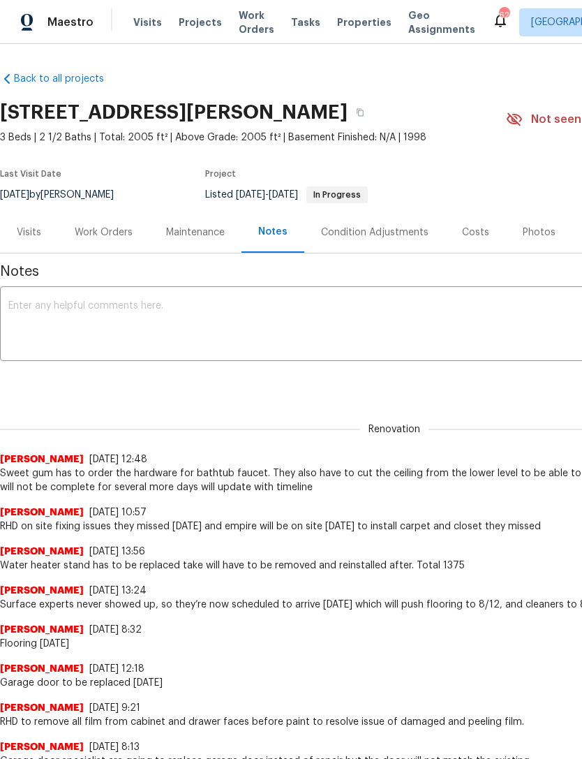
click at [71, 323] on textarea at bounding box center [394, 325] width 772 height 49
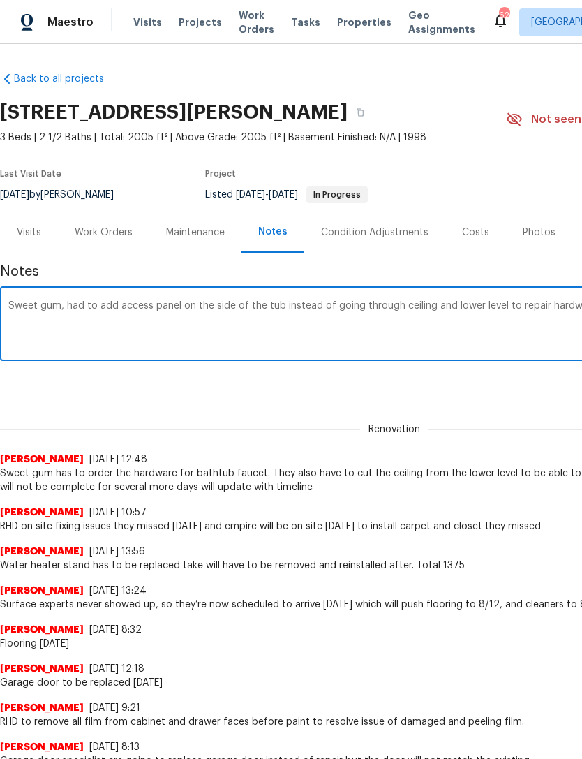
scroll to position [0, 207]
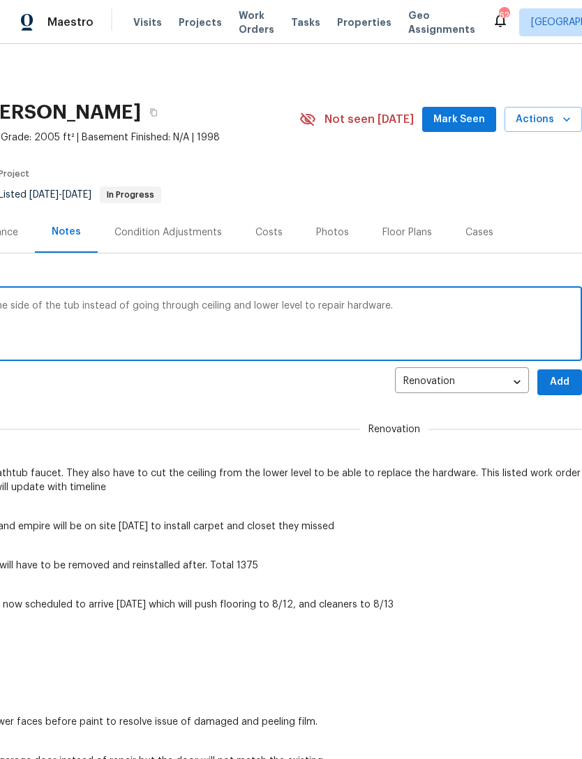
type textarea "Sweet gum, had to add access panel on the side of the tub instead of going thro…"
click at [559, 379] on span "Add" at bounding box center [560, 382] width 22 height 17
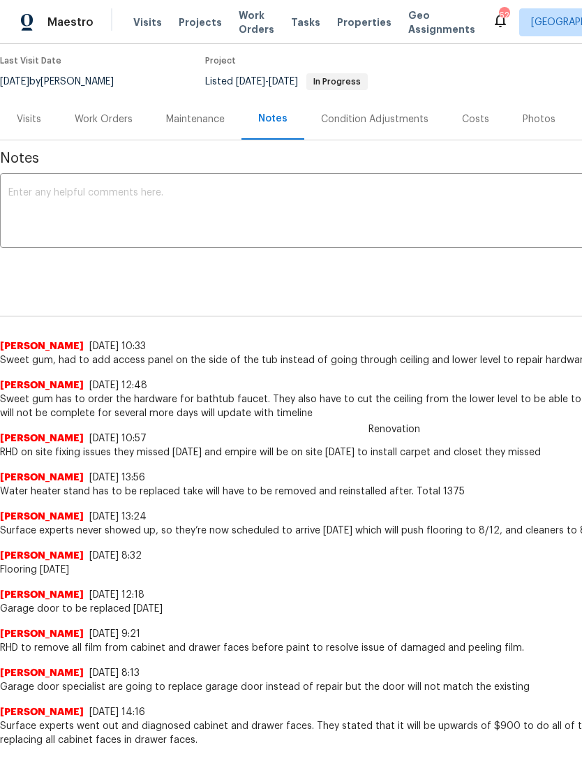
scroll to position [118, 0]
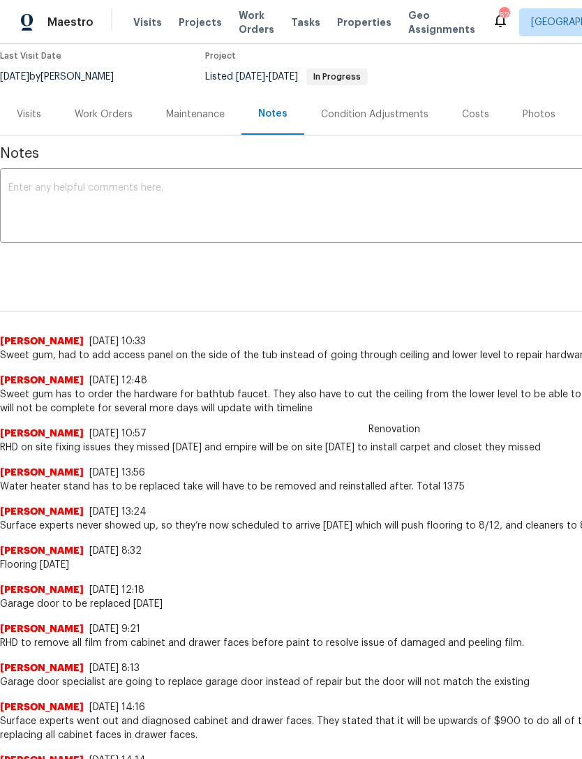
click at [89, 202] on textarea at bounding box center [394, 207] width 772 height 49
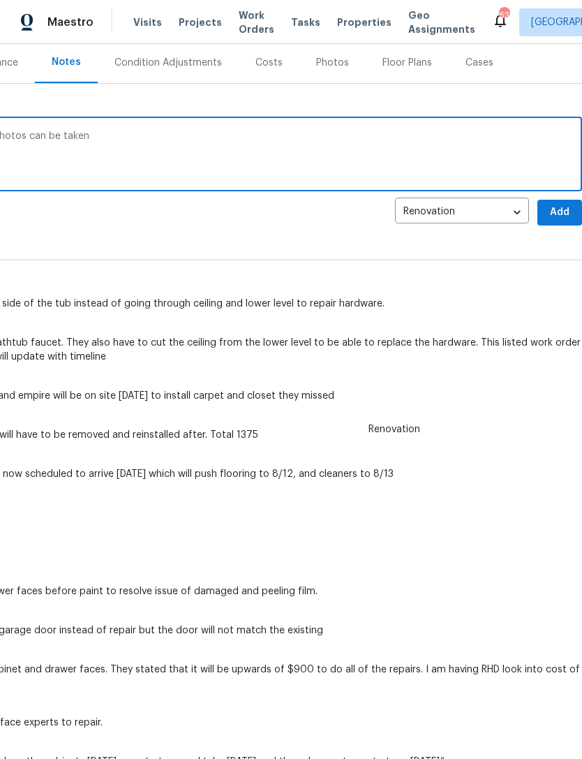
scroll to position [170, 207]
click at [356, 156] on textarea "Final clean will be completed tomorrow then photos can be taken" at bounding box center [188, 155] width 772 height 49
type textarea "Final clean will be completed tomorrow then photos can be taken and close this …"
click at [564, 213] on span "Add" at bounding box center [560, 211] width 22 height 17
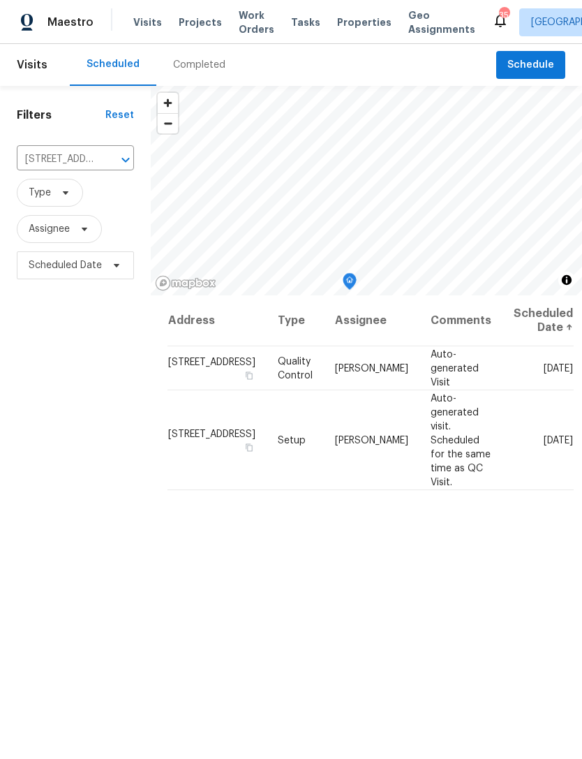
click at [75, 150] on input "[STREET_ADDRESS]" at bounding box center [56, 160] width 78 height 22
type input "newb"
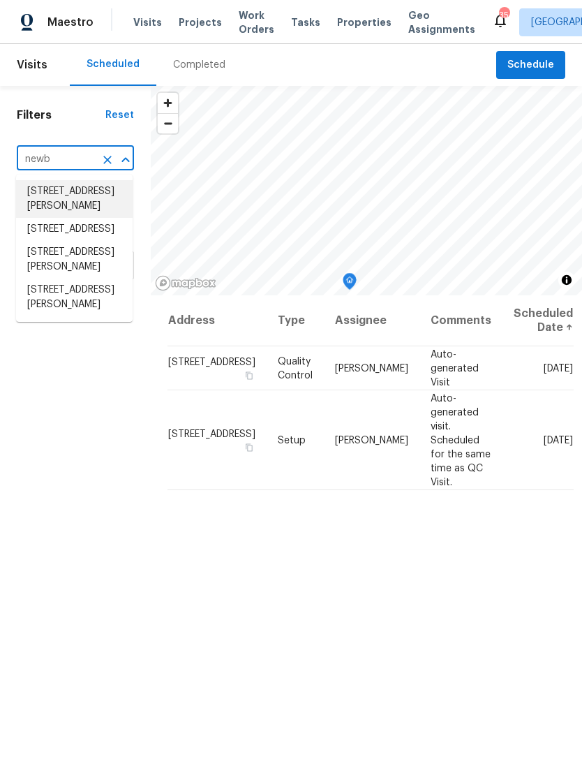
click at [94, 198] on li "228 Newberry Ln, Durham, NC 27703" at bounding box center [74, 199] width 117 height 38
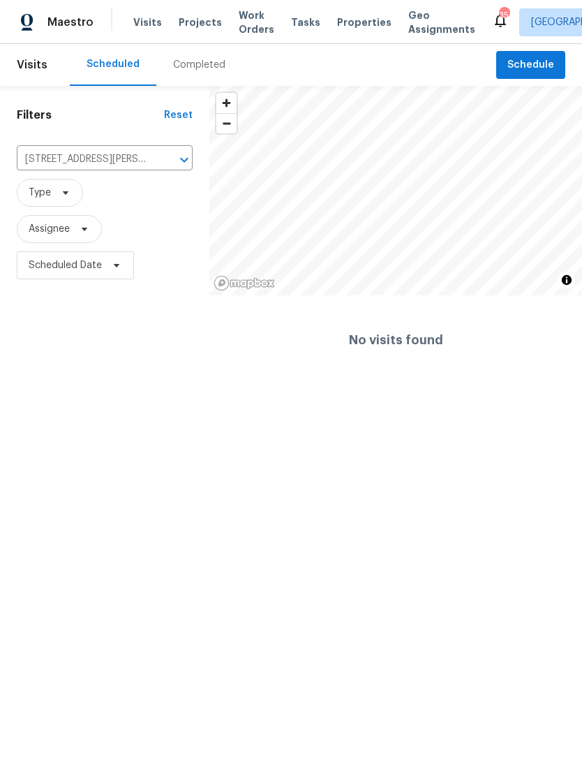
click at [112, 161] on input "228 Newberry Ln, Durham, NC 27703" at bounding box center [85, 160] width 137 height 22
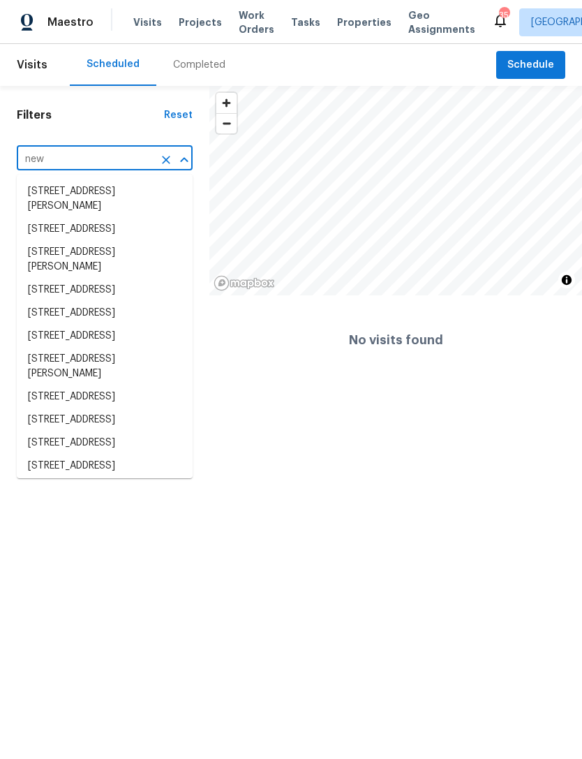
type input "newb"
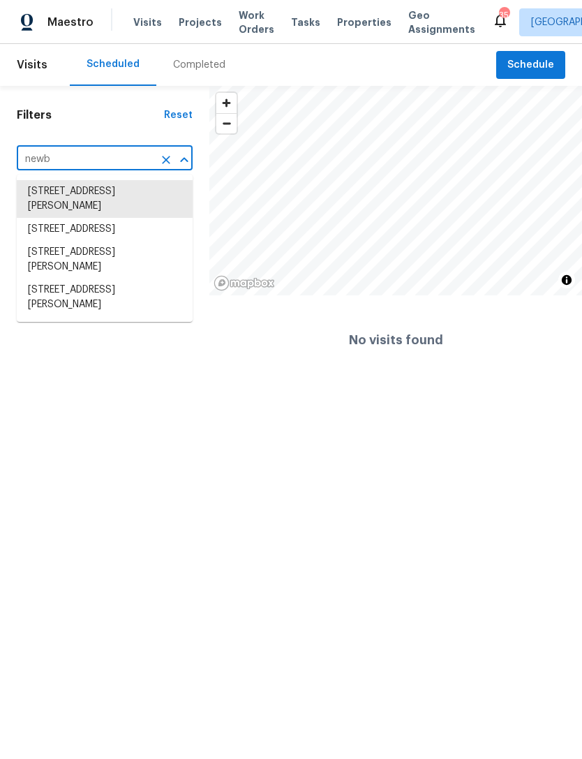
click at [70, 316] on li "[STREET_ADDRESS][PERSON_NAME]" at bounding box center [105, 298] width 176 height 38
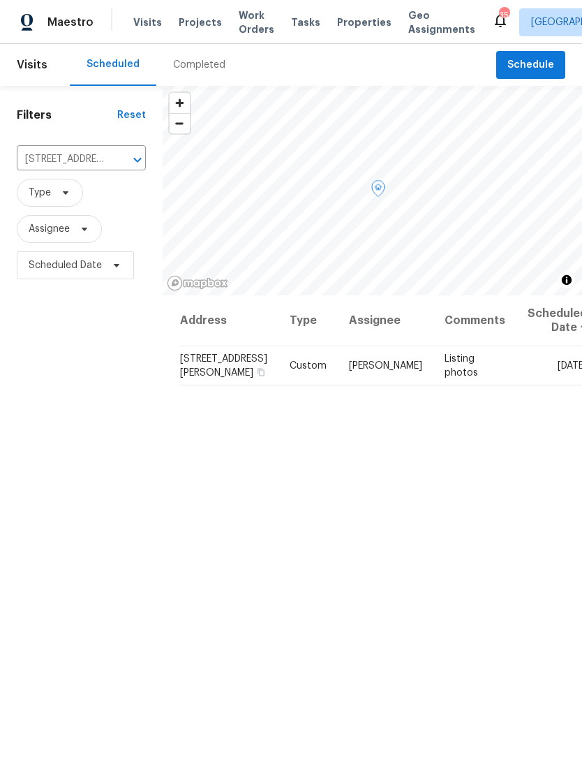
click at [0, 0] on icon at bounding box center [0, 0] width 0 height 0
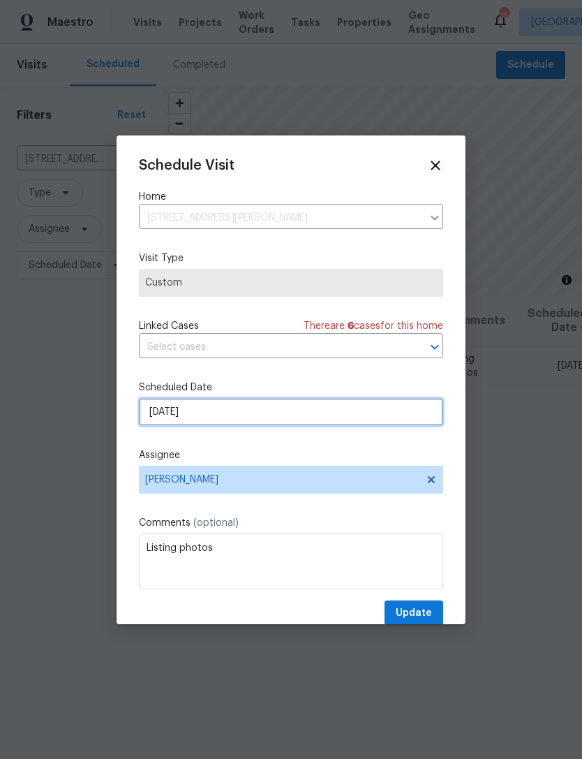
click at [305, 413] on input "[DATE]" at bounding box center [291, 412] width 304 height 28
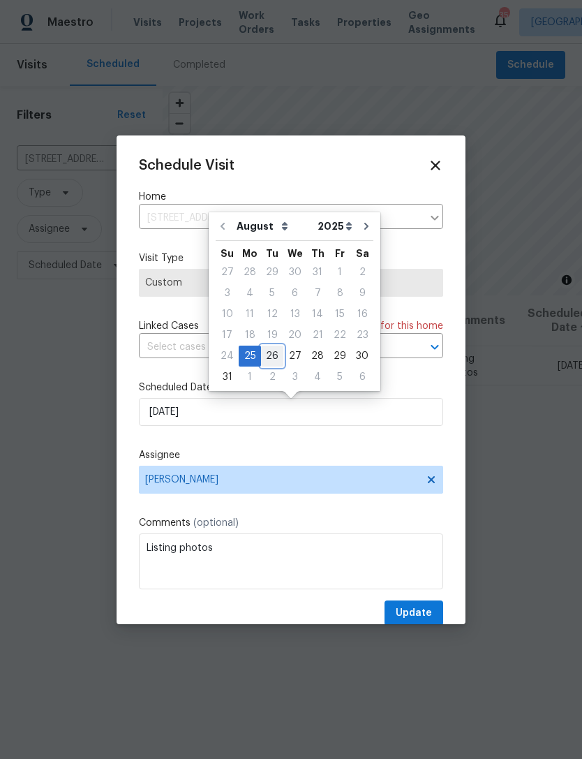
click at [270, 353] on div "26" at bounding box center [272, 356] width 22 height 20
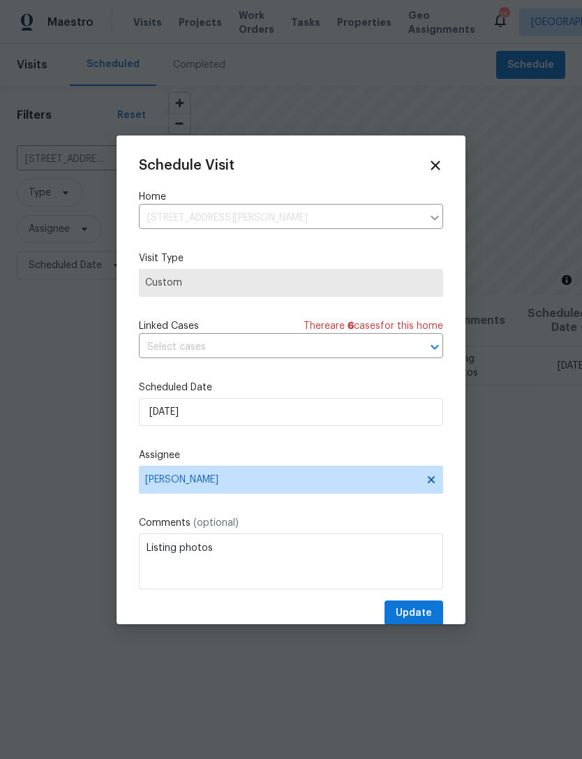
type input "8/26/2025"
click at [423, 611] on span "Update" at bounding box center [414, 613] width 36 height 17
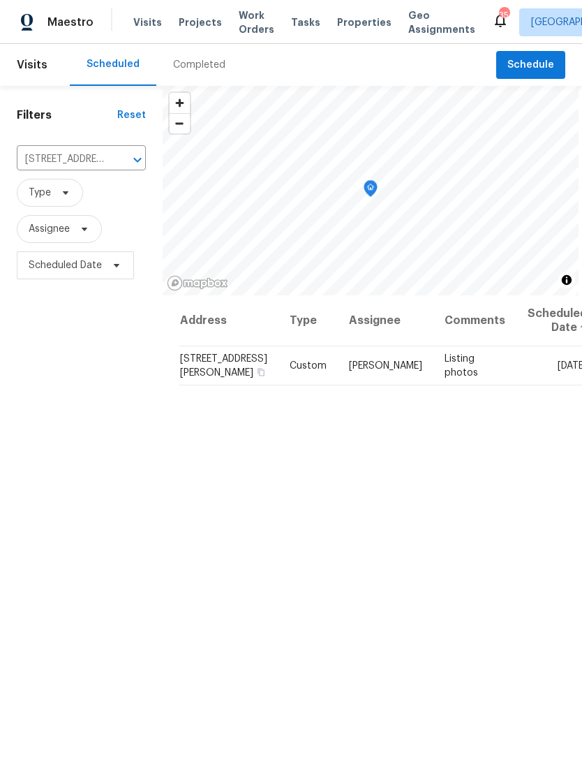
click at [66, 160] on input "218 Newberry Ln, Durham, NC 27703" at bounding box center [62, 160] width 90 height 22
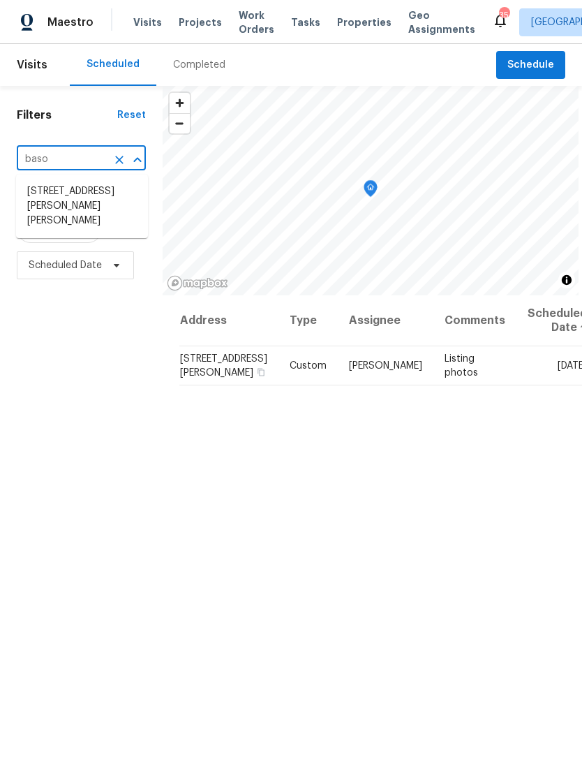
type input "bason"
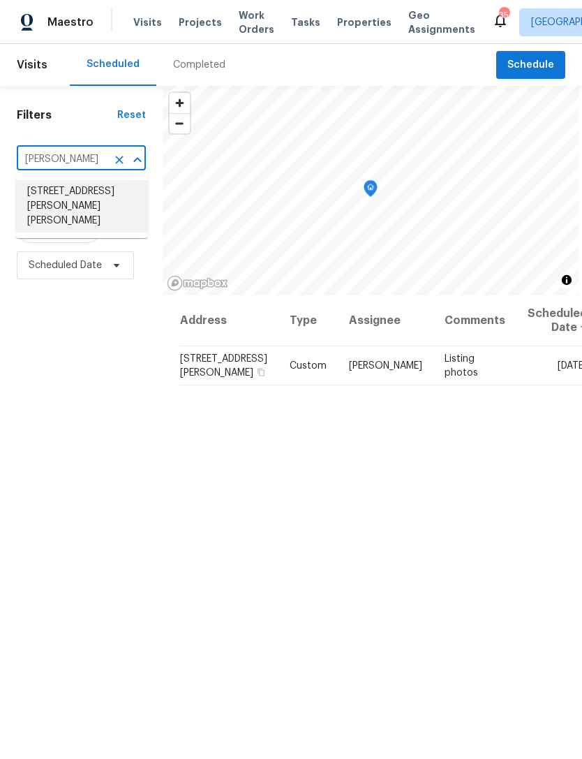
click at [82, 198] on li "2849 Bason Rd, Mebane, NC 27302" at bounding box center [82, 206] width 132 height 52
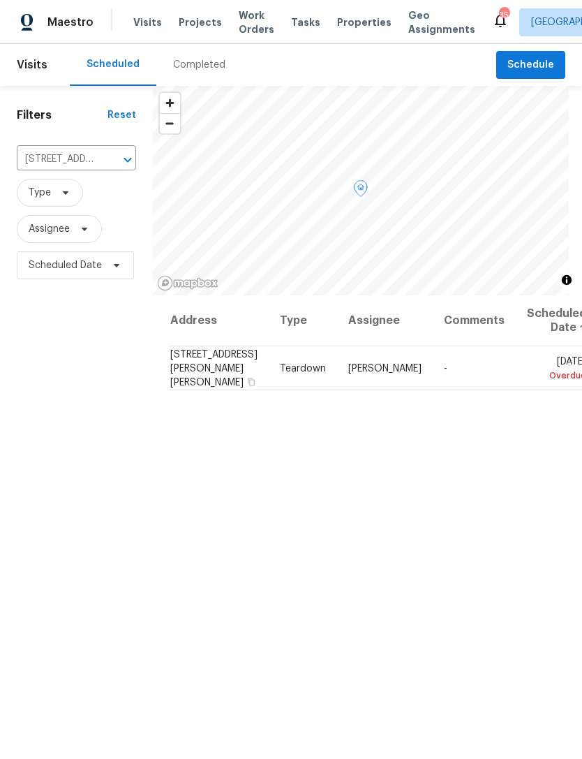
click at [0, 0] on icon at bounding box center [0, 0] width 0 height 0
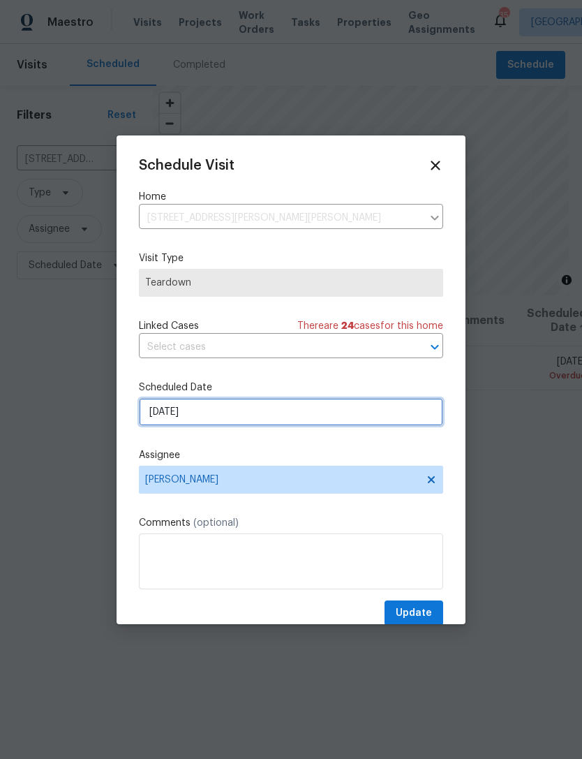
click at [264, 420] on input "[DATE]" at bounding box center [291, 412] width 304 height 28
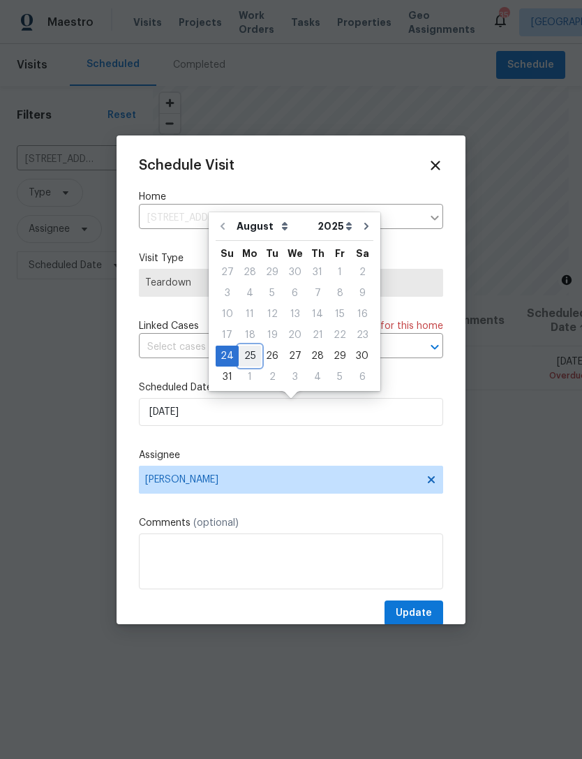
click at [251, 354] on div "25" at bounding box center [250, 356] width 22 height 20
type input "8/25/2025"
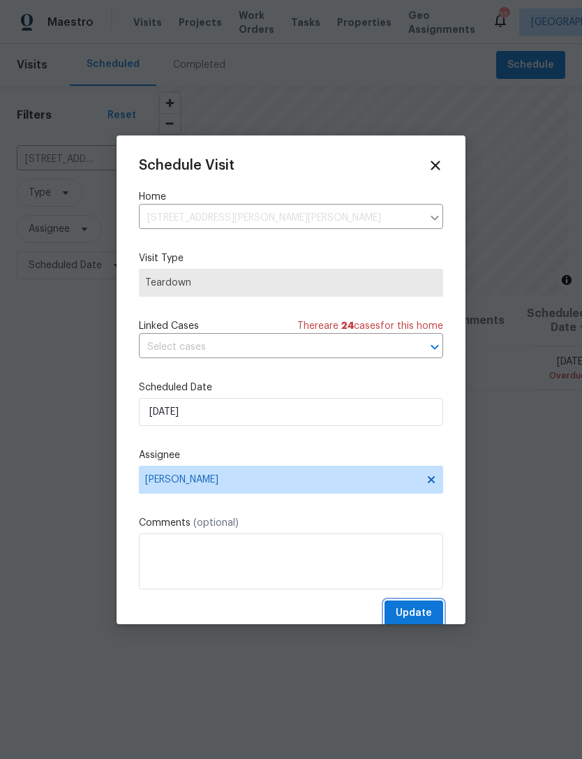
click at [423, 615] on span "Update" at bounding box center [414, 613] width 36 height 17
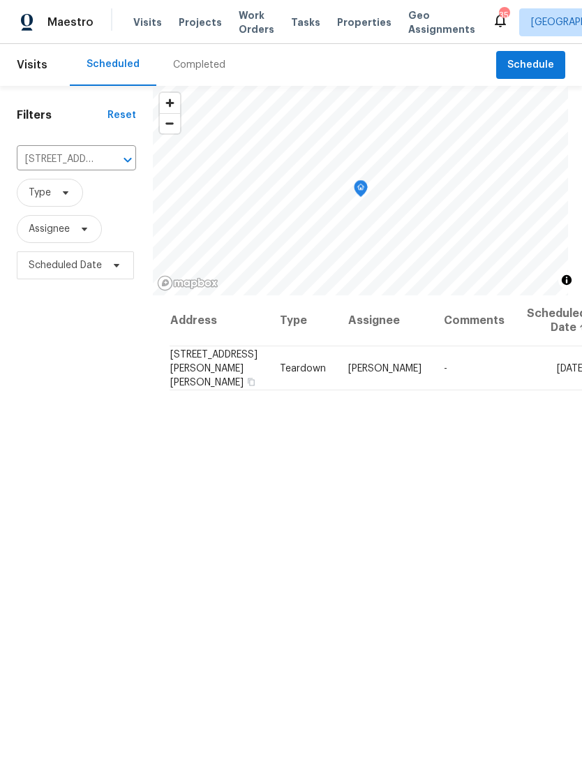
click at [65, 159] on input "2849 Bason Rd, Mebane, NC 27302" at bounding box center [57, 160] width 80 height 22
type input "225 w"
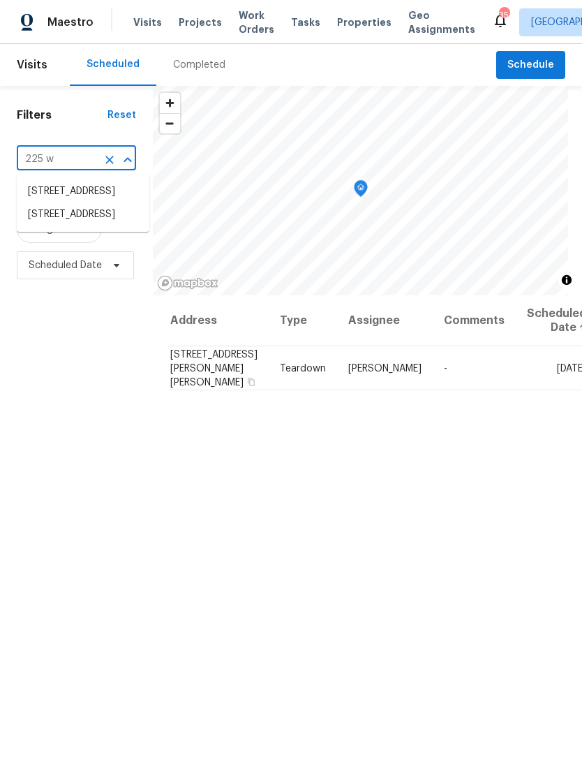
click at [44, 200] on li "225 W Orange St, Hillsborough, NC 27278" at bounding box center [83, 191] width 133 height 23
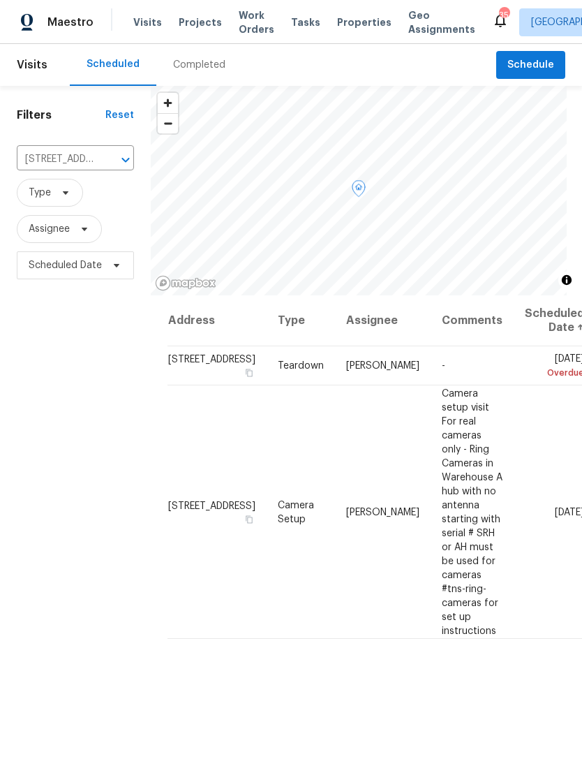
click at [0, 0] on icon at bounding box center [0, 0] width 0 height 0
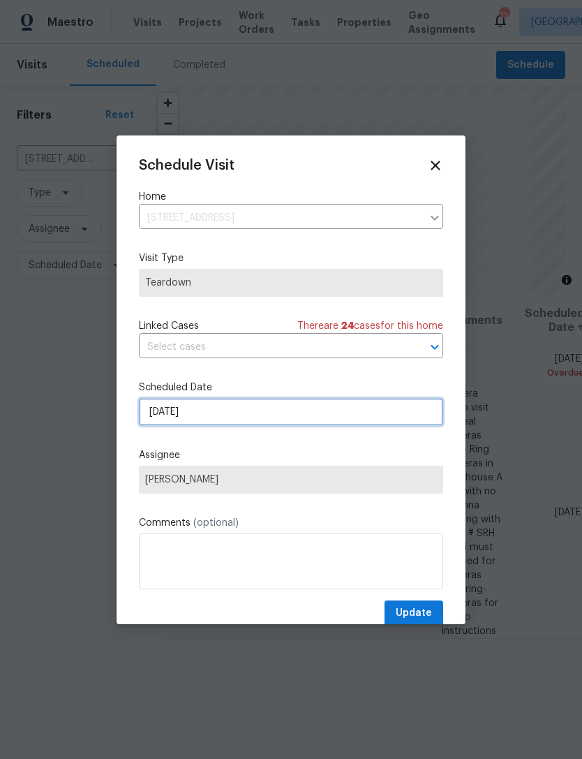
click at [309, 420] on input "[DATE]" at bounding box center [291, 412] width 304 height 28
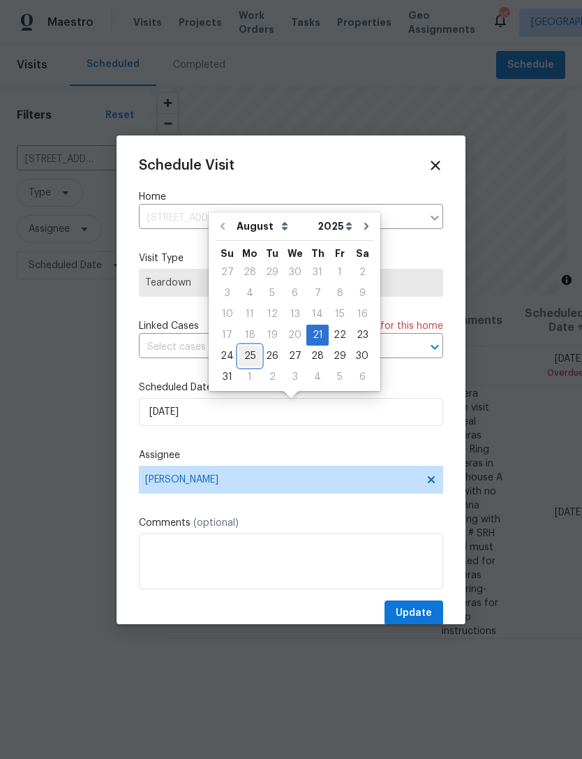
click at [248, 359] on div "25" at bounding box center [250, 356] width 22 height 20
type input "8/25/2025"
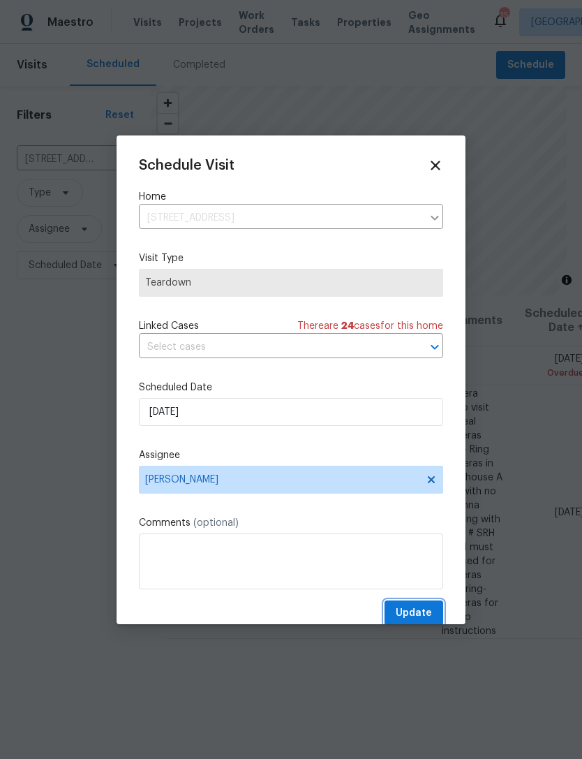
click at [426, 613] on span "Update" at bounding box center [414, 613] width 36 height 17
